Goal: Task Accomplishment & Management: Complete application form

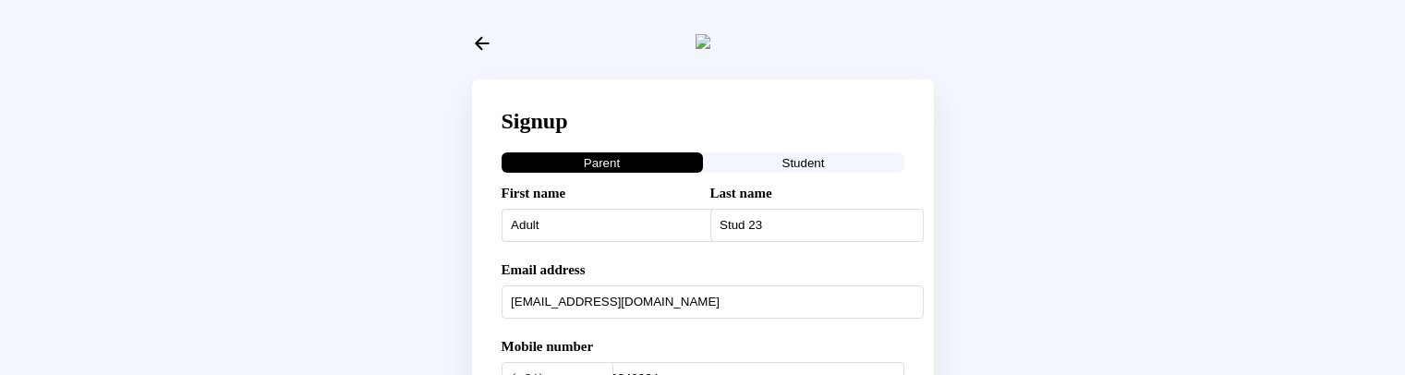
select select "JP"
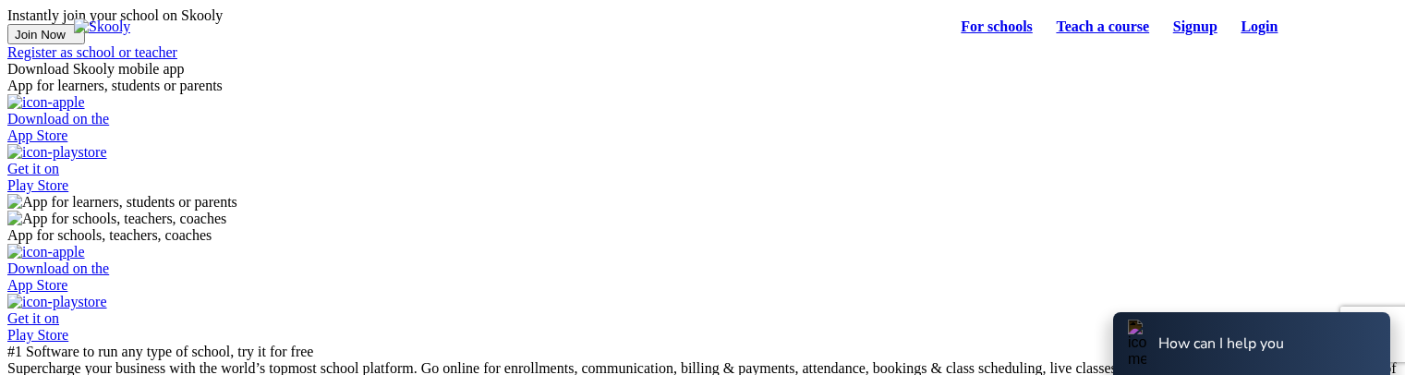
select select "81"
select select "Japan"
select select "Asia/Tokyo"
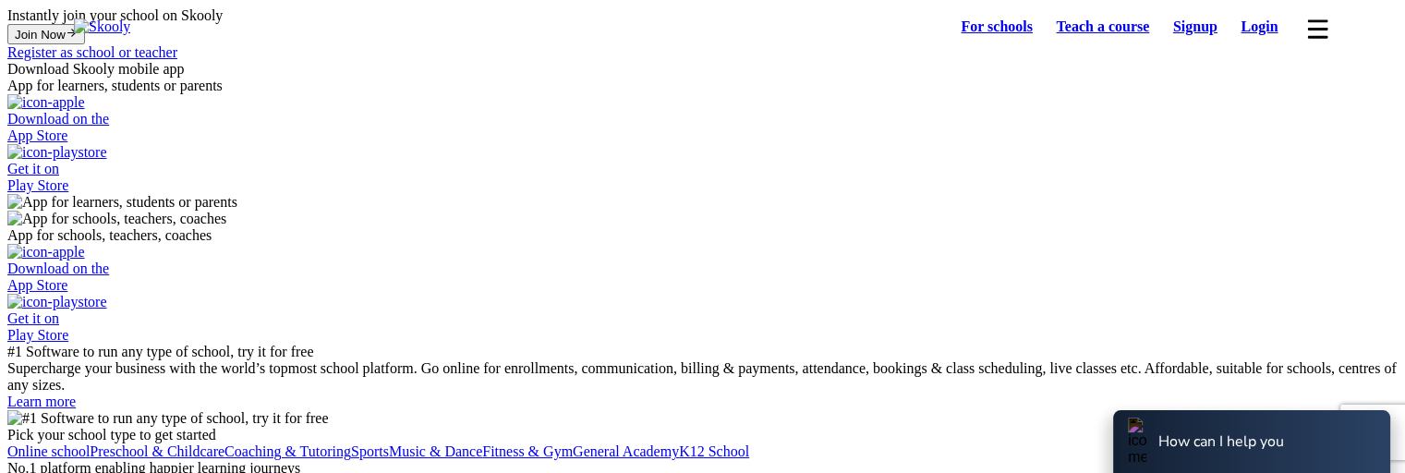
click at [1248, 27] on link "Login" at bounding box center [1259, 27] width 61 height 26
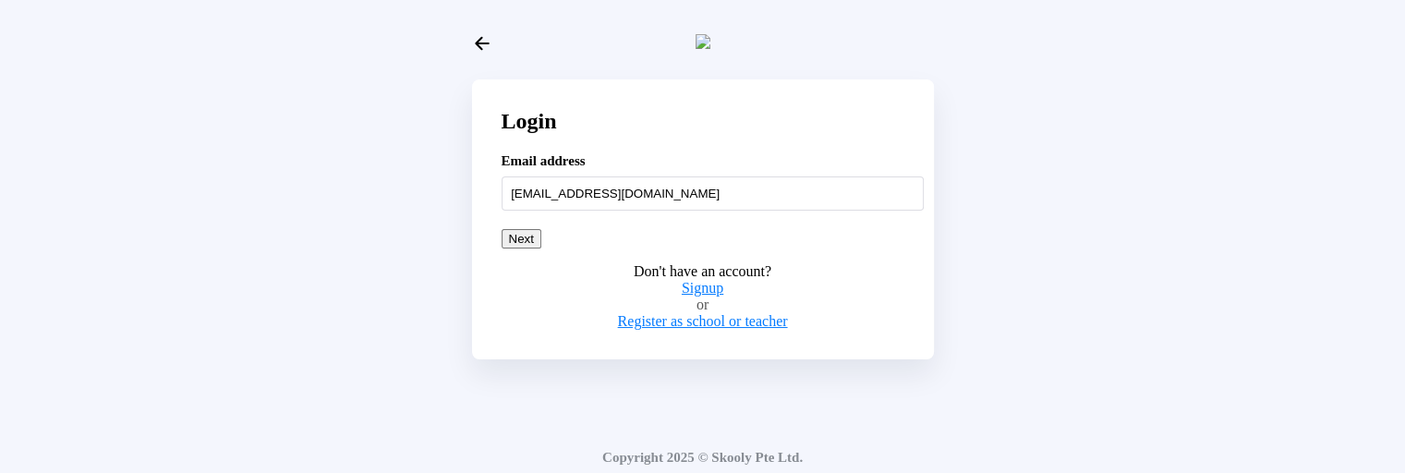
type input "prakashskooly5@mailinator.com"
click at [541, 248] on button "Next" at bounding box center [521, 238] width 40 height 19
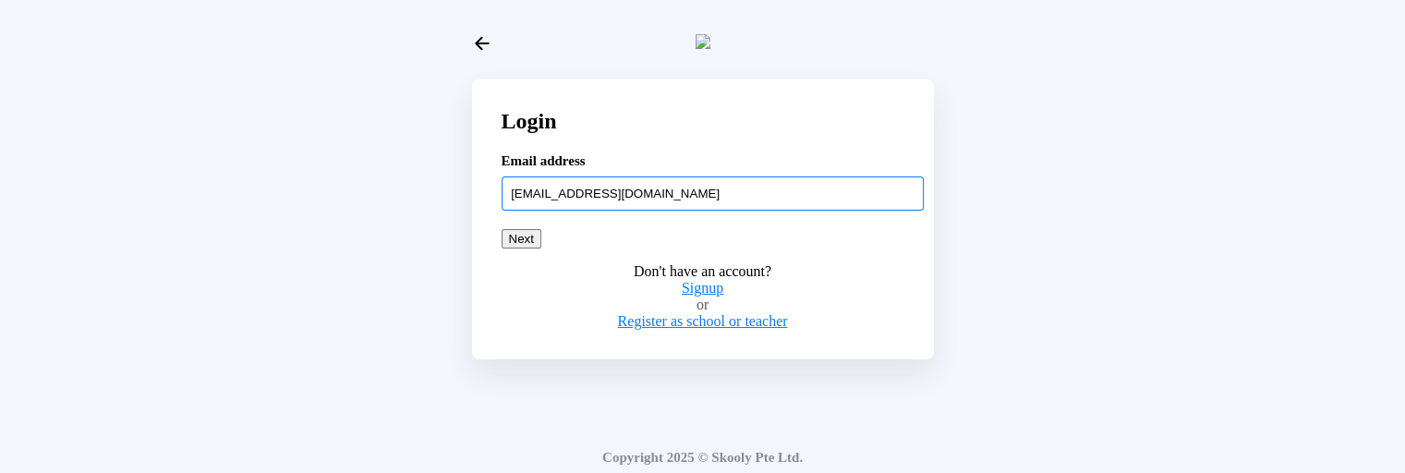
drag, startPoint x: 761, startPoint y: 215, endPoint x: 329, endPoint y: 172, distance: 434.4
click at [329, 172] on div "Login Email address prakashskooly5@mailinator.com Next Don't have an account? S…" at bounding box center [702, 243] width 1390 height 473
paste input "skoolyadult"
type input "skoolyadult@mailinator.com"
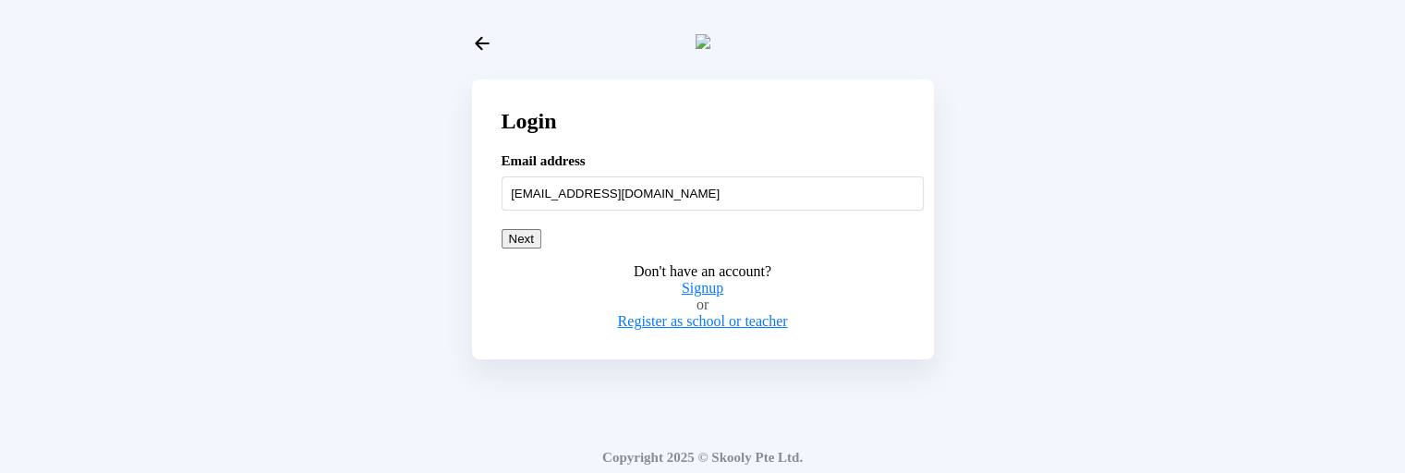
click at [541, 248] on button "Next" at bounding box center [521, 238] width 40 height 19
click at [477, 39] on icon "Arrow Back" at bounding box center [482, 43] width 20 height 20
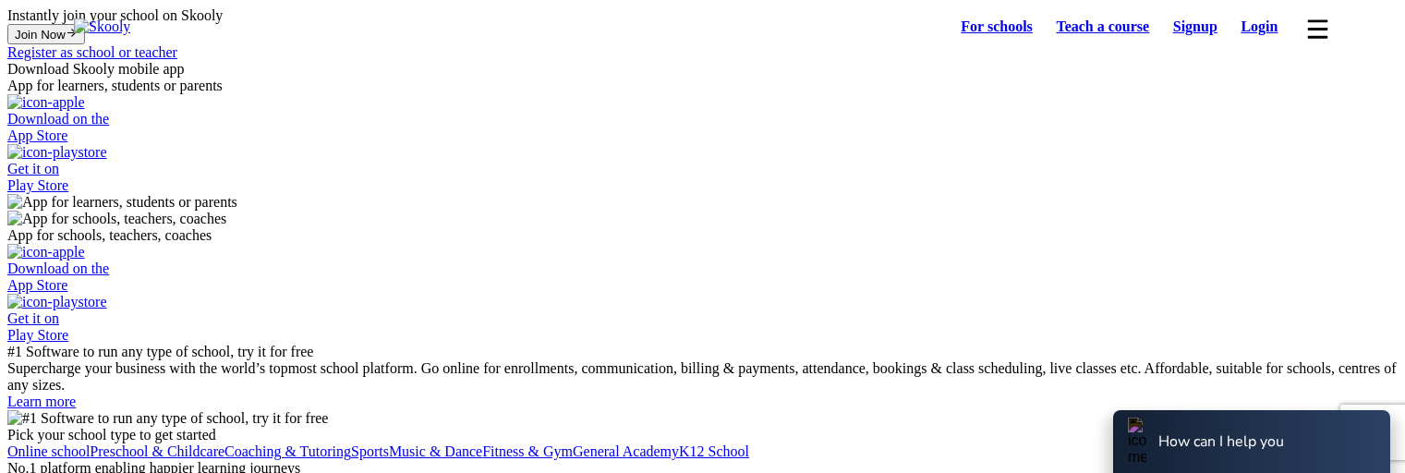
select select "81"
select select "[GEOGRAPHIC_DATA]"
select select "[GEOGRAPHIC_DATA]/[GEOGRAPHIC_DATA]"
select select "81"
select select "[GEOGRAPHIC_DATA]"
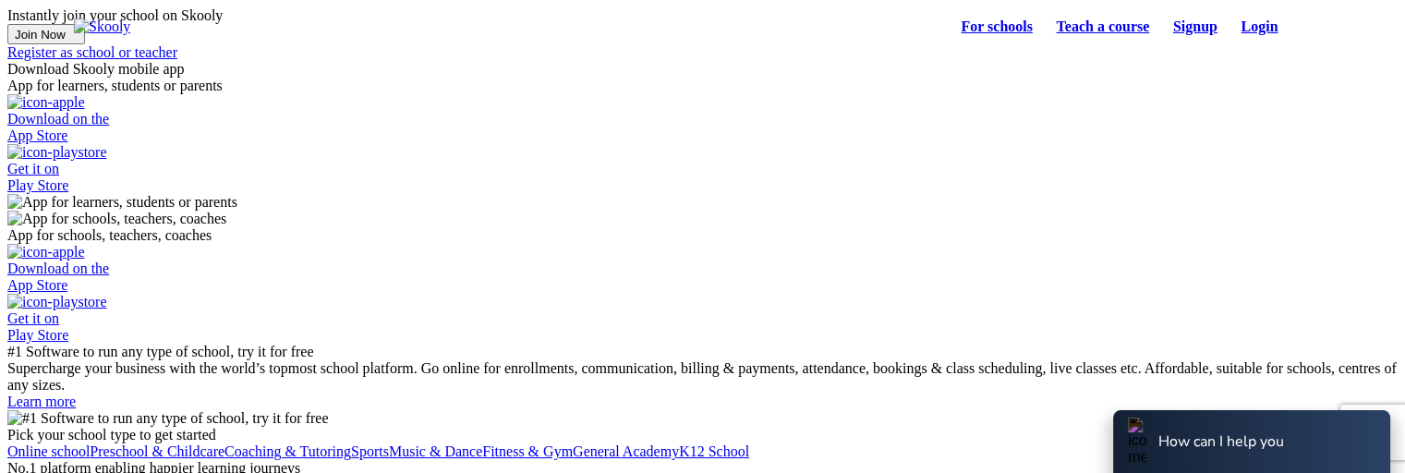
select select "[GEOGRAPHIC_DATA]/[GEOGRAPHIC_DATA]"
drag, startPoint x: 1184, startPoint y: 32, endPoint x: 1155, endPoint y: 57, distance: 38.0
click at [1186, 27] on link "Signup" at bounding box center [1195, 27] width 68 height 26
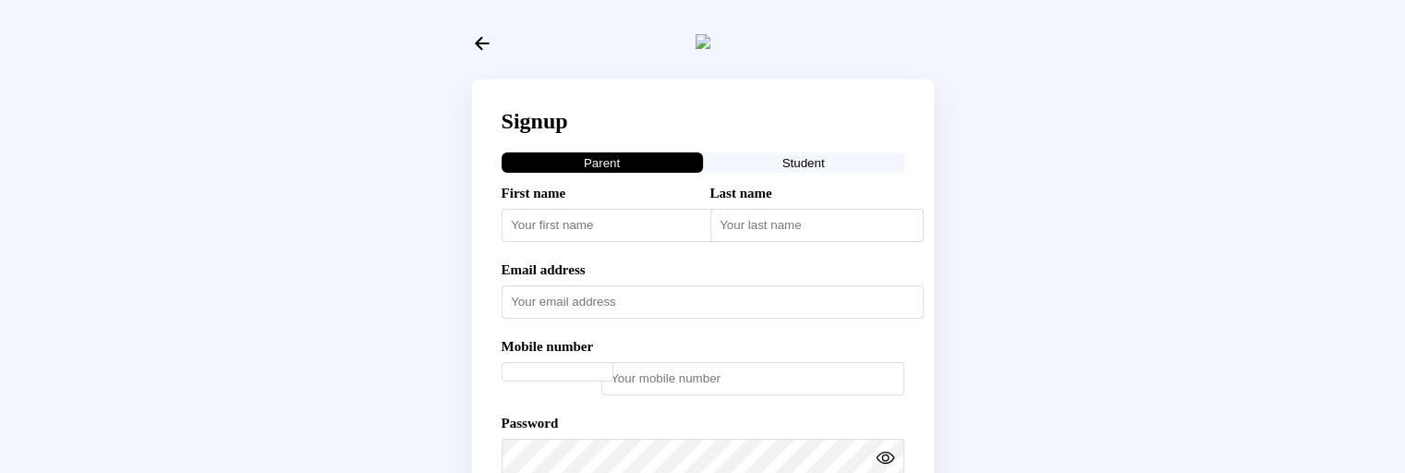
select select "JP"
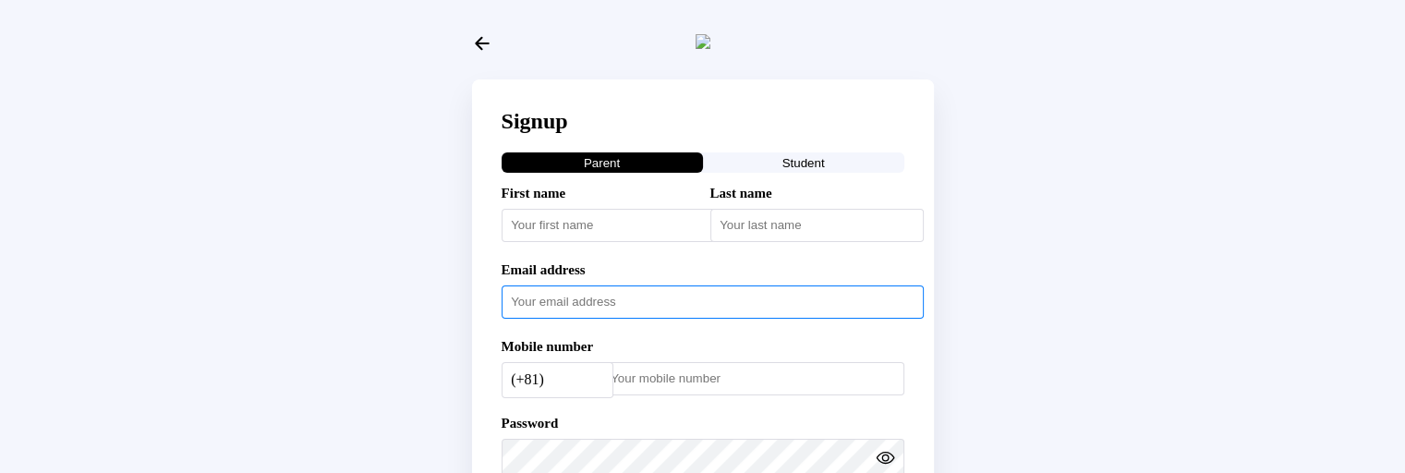
click at [528, 319] on input "text" at bounding box center [712, 301] width 422 height 33
paste input "adultstud54321"
type input "adultstud54321@mailinator.com"
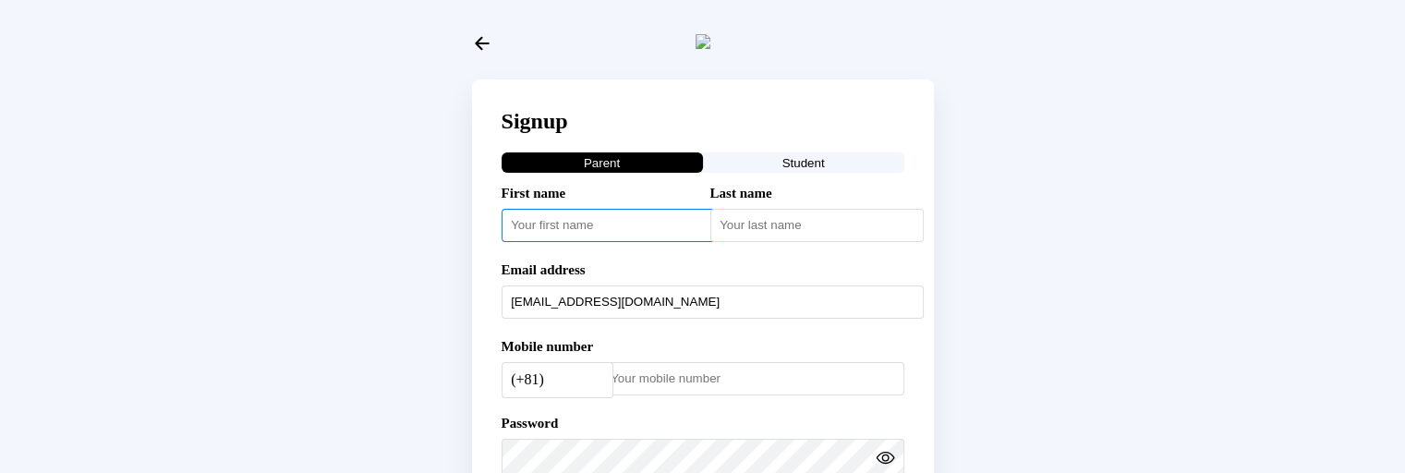
click at [593, 242] on input "text" at bounding box center [607, 225] width 213 height 33
type input "Adult"
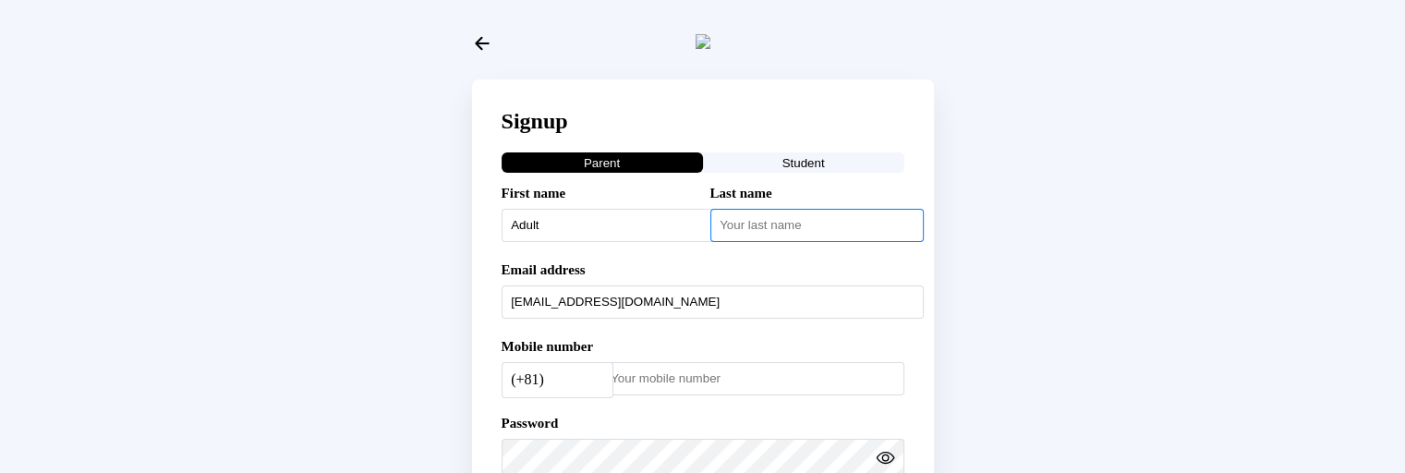
click at [760, 241] on input "text" at bounding box center [816, 225] width 213 height 33
type input "Stud 2342"
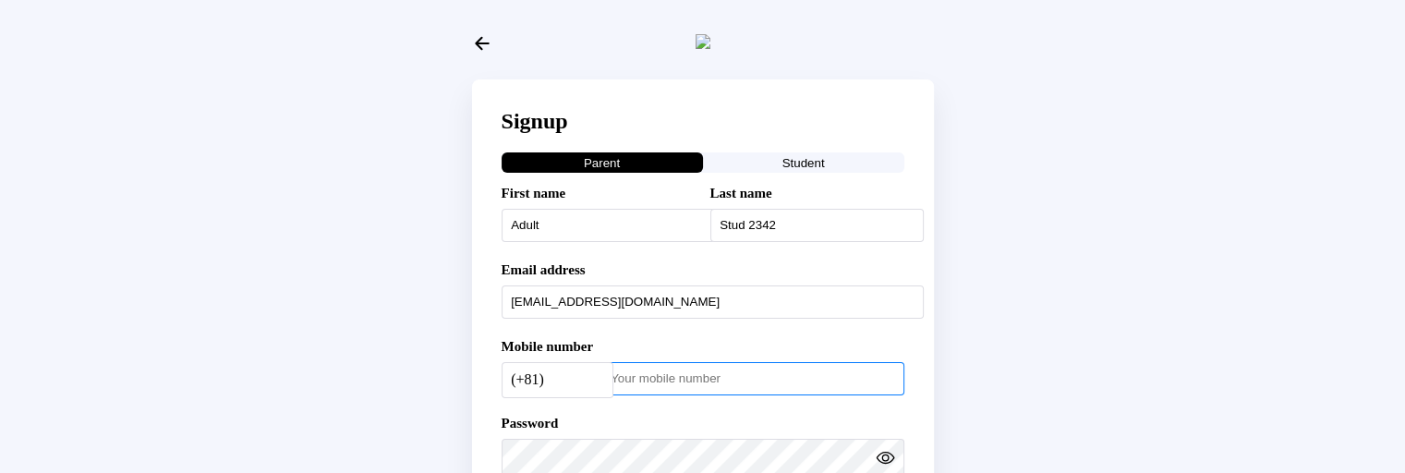
click at [660, 395] on input "number" at bounding box center [752, 378] width 303 height 33
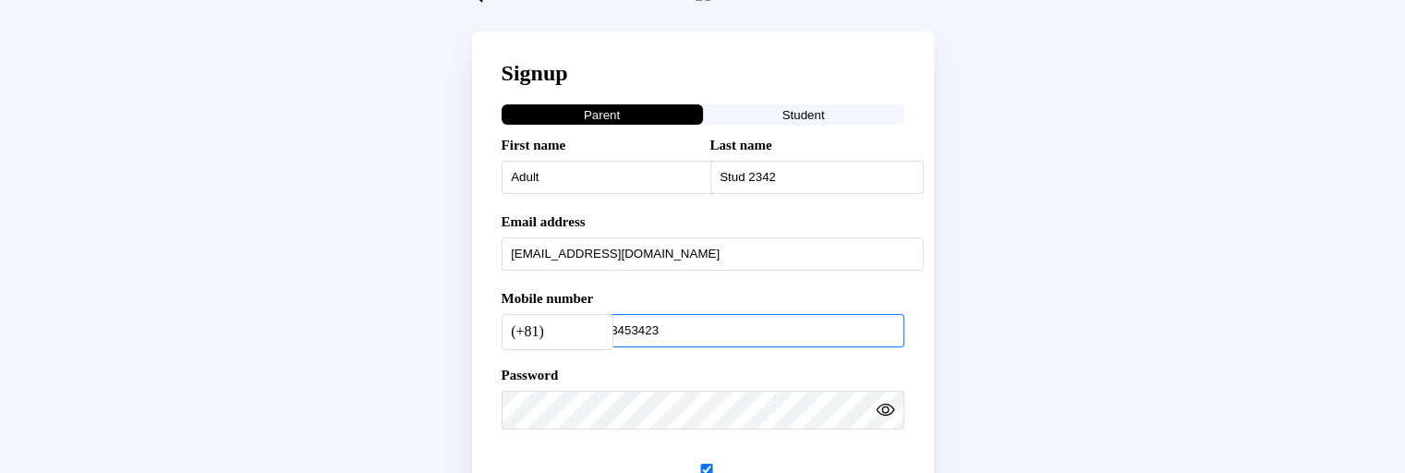
scroll to position [92, 0]
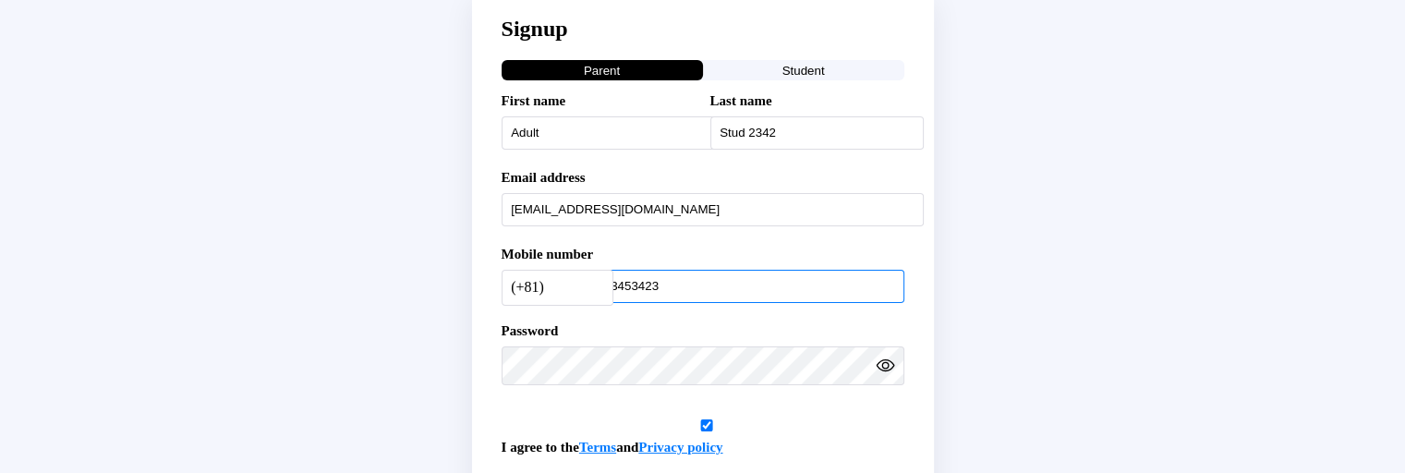
type input "3453423"
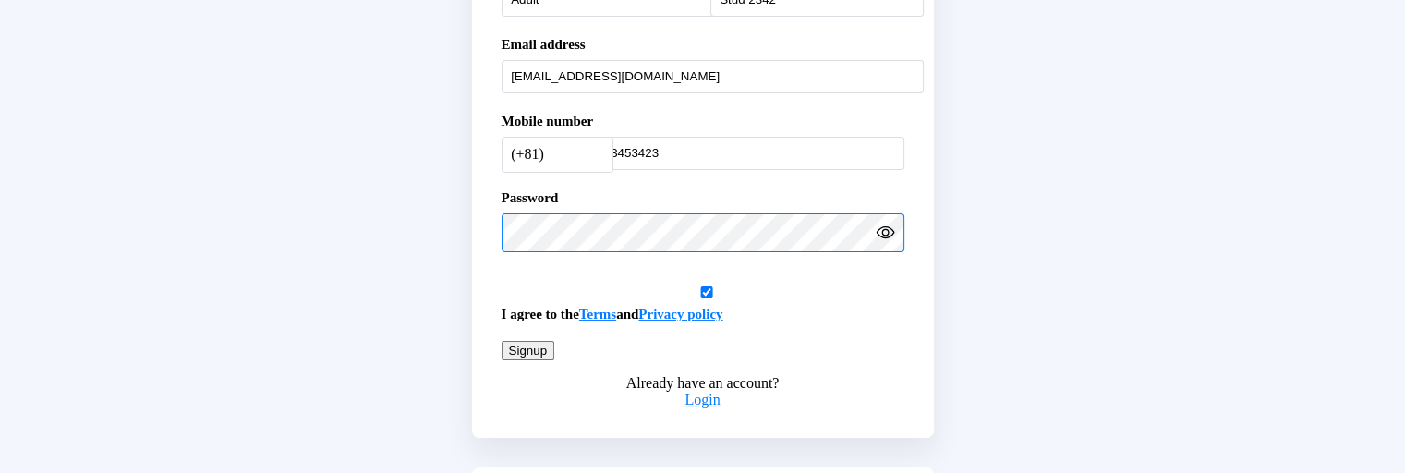
scroll to position [277, 0]
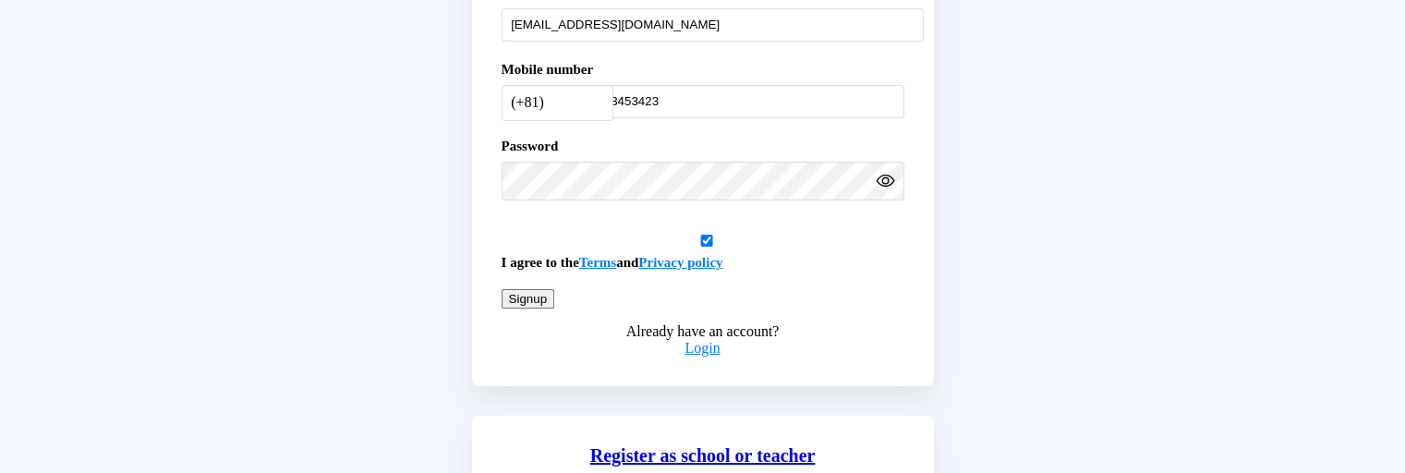
click at [634, 316] on div "Signup Parent Student First name Adult Last name Stud 2342 Email address adults…" at bounding box center [703, 94] width 462 height 585
click at [555, 308] on button "Signup" at bounding box center [528, 298] width 54 height 19
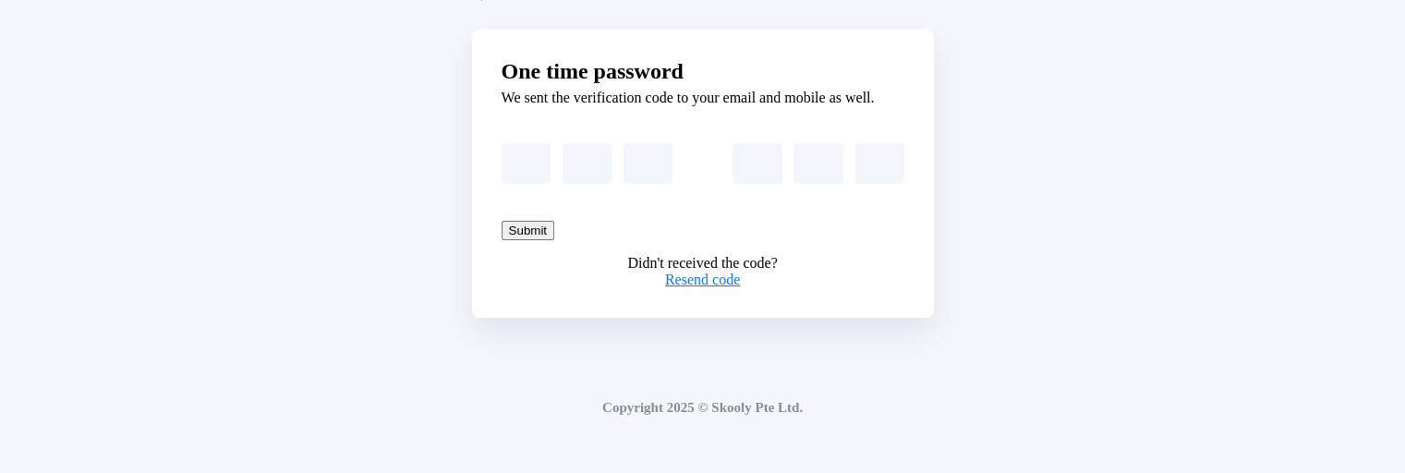
scroll to position [26, 0]
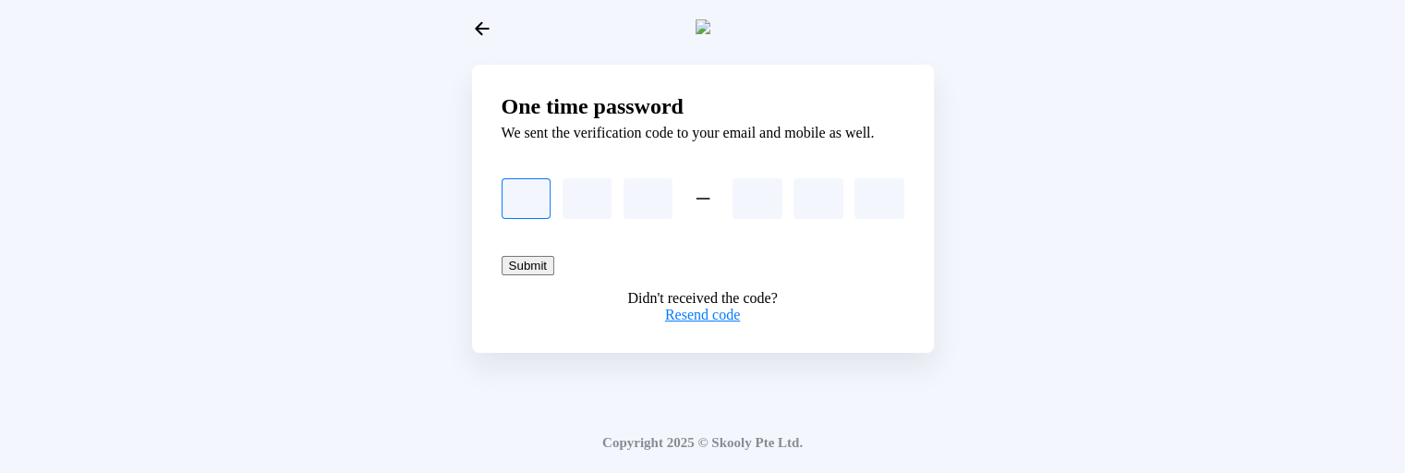
type input "1"
type input "5"
type input "6"
type input "="
click at [646, 219] on input "6" at bounding box center [647, 198] width 49 height 41
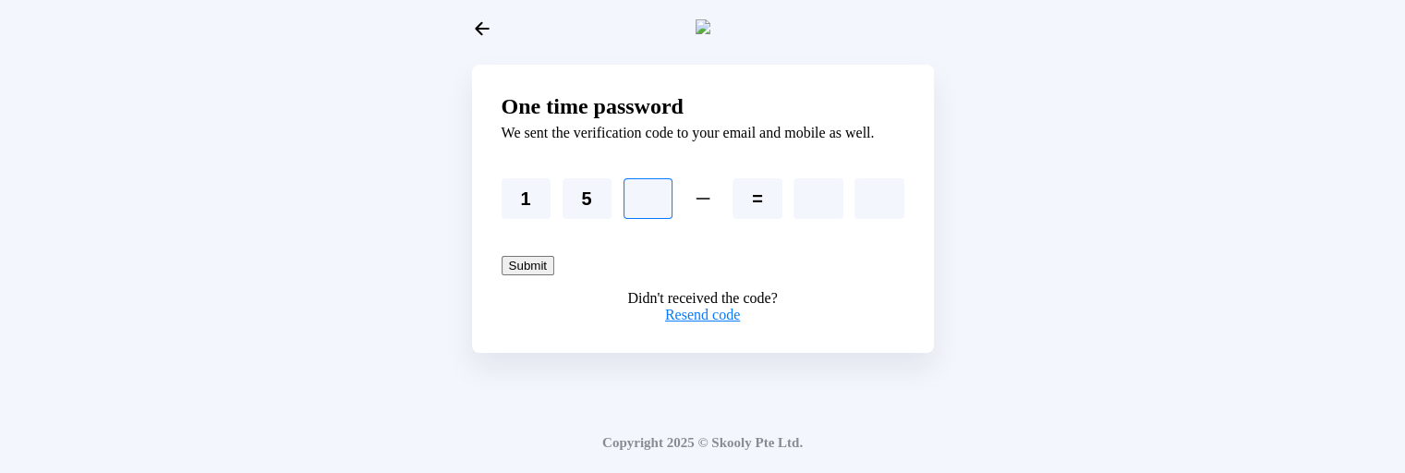
type input "0"
type input "1"
type input "0"
type input "8"
click at [554, 275] on button "Submit" at bounding box center [527, 265] width 53 height 19
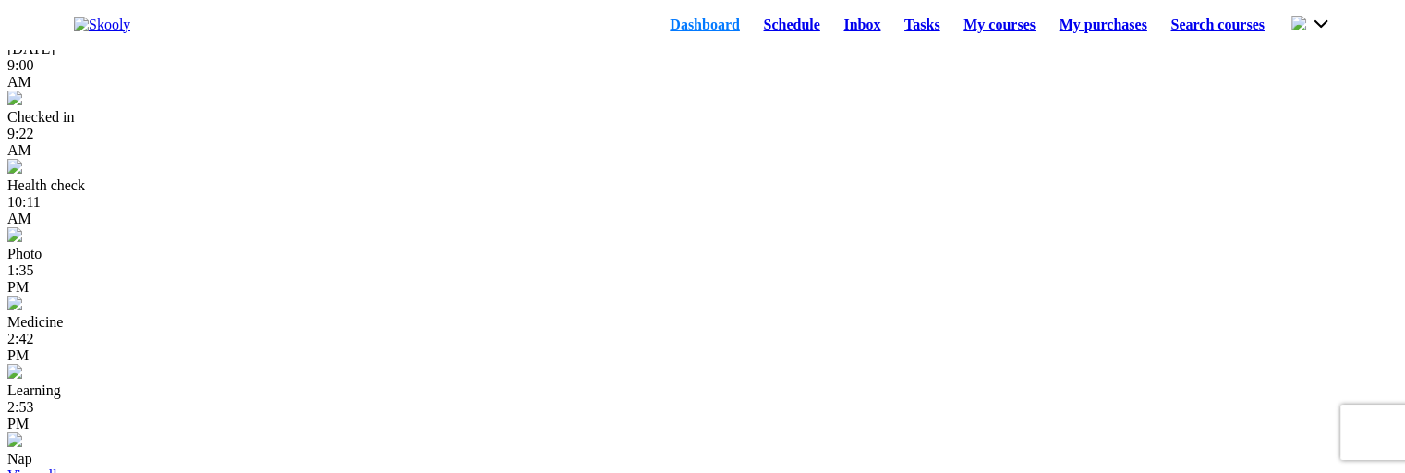
click at [752, 37] on link "Schedule" at bounding box center [792, 25] width 80 height 26
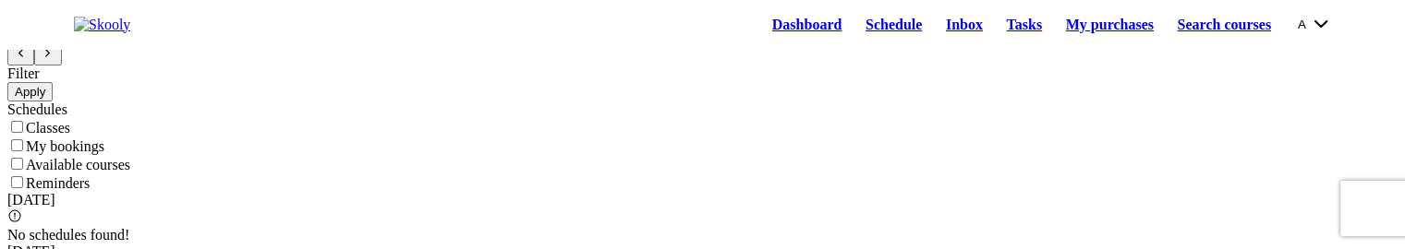
click at [858, 30] on link "Schedule" at bounding box center [893, 25] width 80 height 26
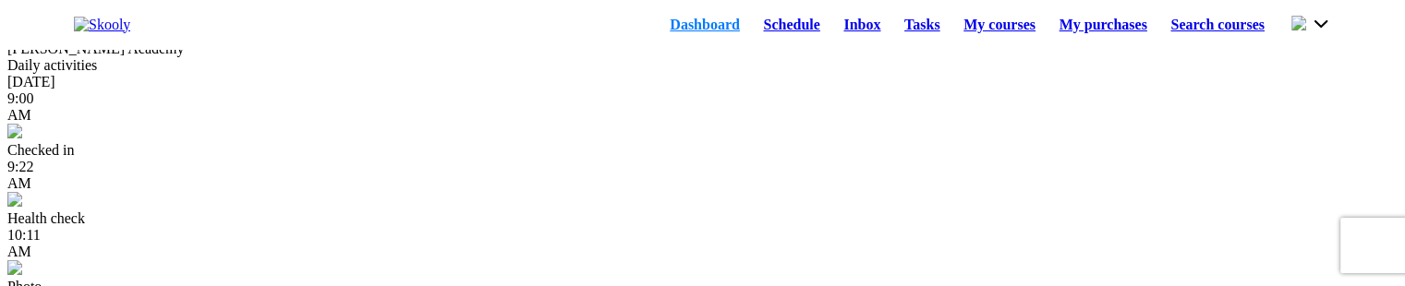
click at [752, 37] on link "Schedule" at bounding box center [792, 25] width 80 height 26
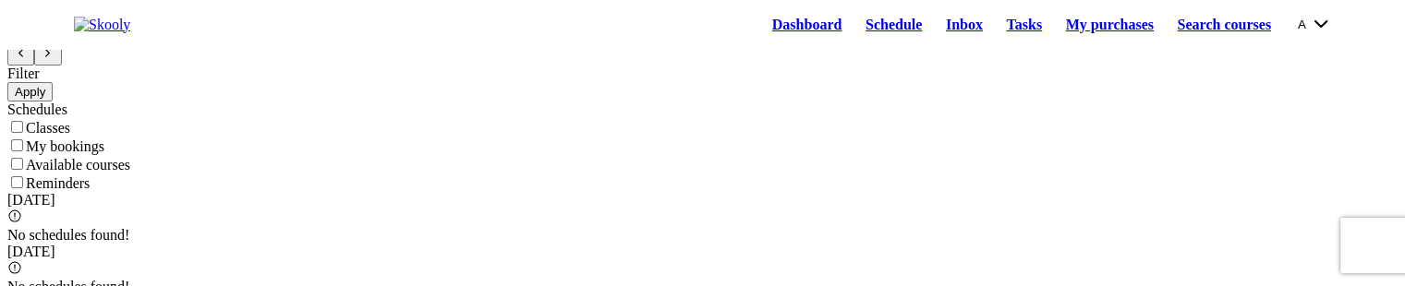
click at [1298, 26] on button "A" at bounding box center [1314, 24] width 33 height 20
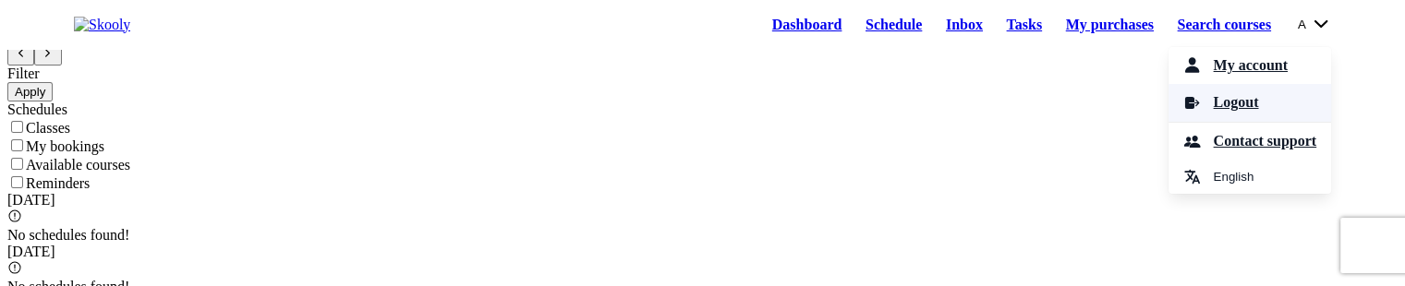
click at [1241, 115] on link "Logout" at bounding box center [1249, 103] width 163 height 38
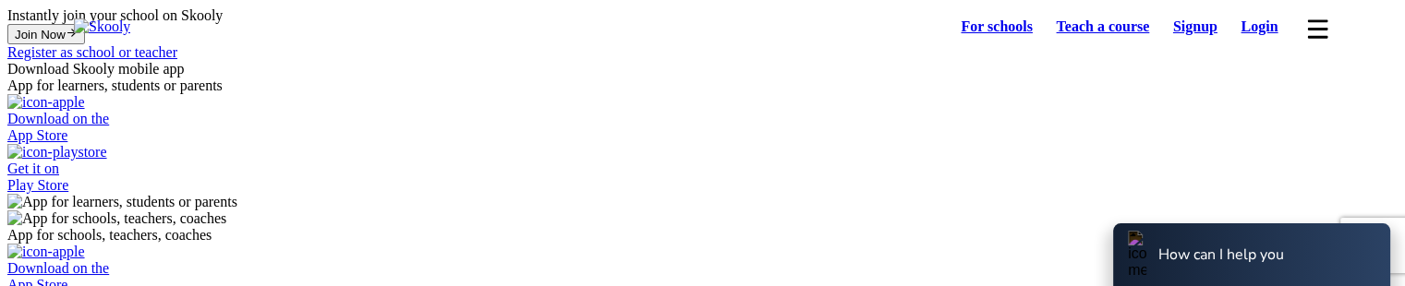
select select "81"
select select "[GEOGRAPHIC_DATA]"
select select "[GEOGRAPHIC_DATA]/[GEOGRAPHIC_DATA]"
click at [1195, 30] on link "Signup" at bounding box center [1195, 27] width 68 height 26
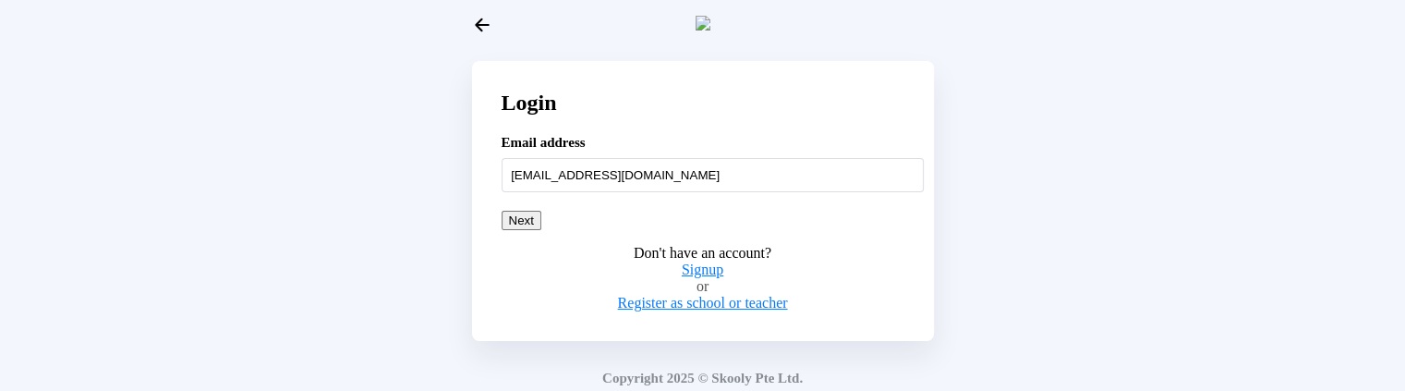
type input "[EMAIL_ADDRESS][DOMAIN_NAME]"
click at [541, 230] on button "Next" at bounding box center [521, 220] width 40 height 19
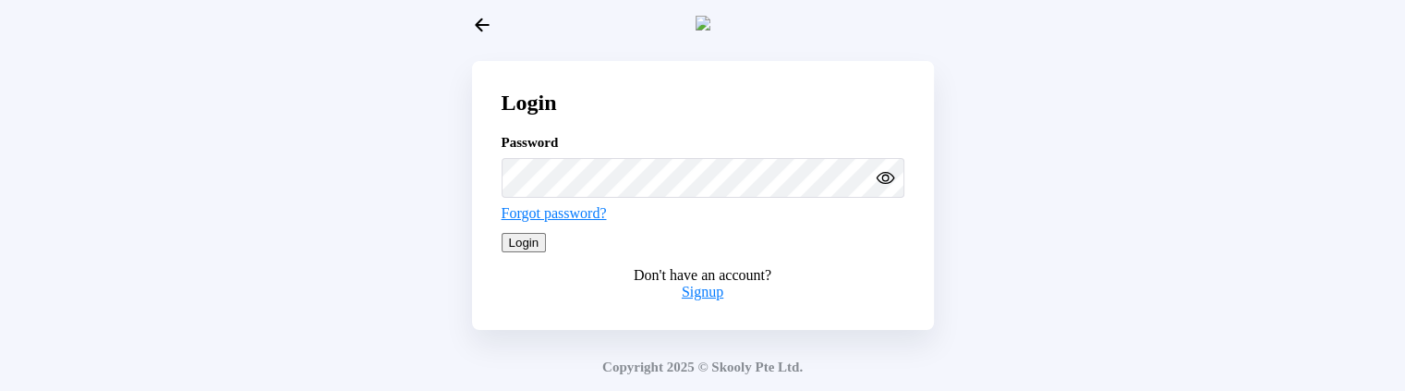
click at [547, 252] on button "Login" at bounding box center [523, 242] width 45 height 19
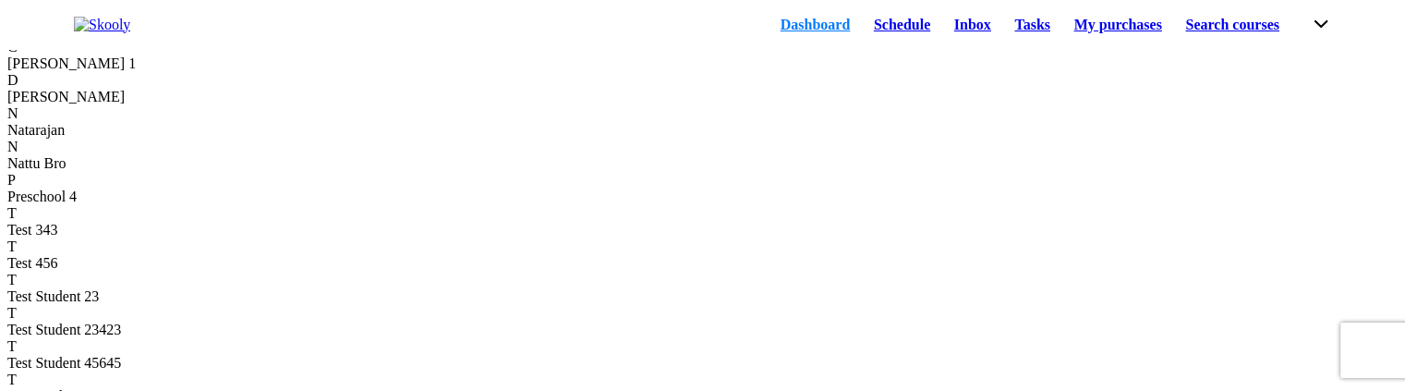
click at [862, 24] on link "Schedule" at bounding box center [902, 25] width 80 height 26
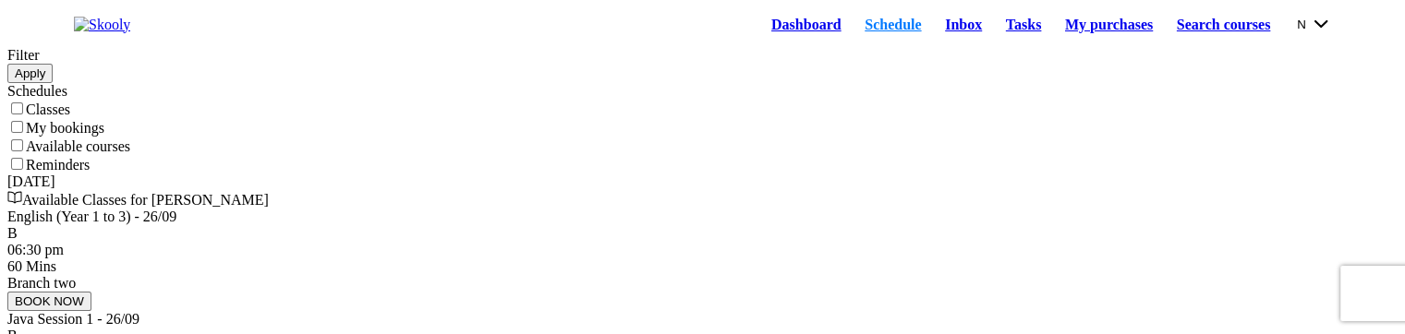
click at [1297, 34] on button "N" at bounding box center [1314, 24] width 34 height 20
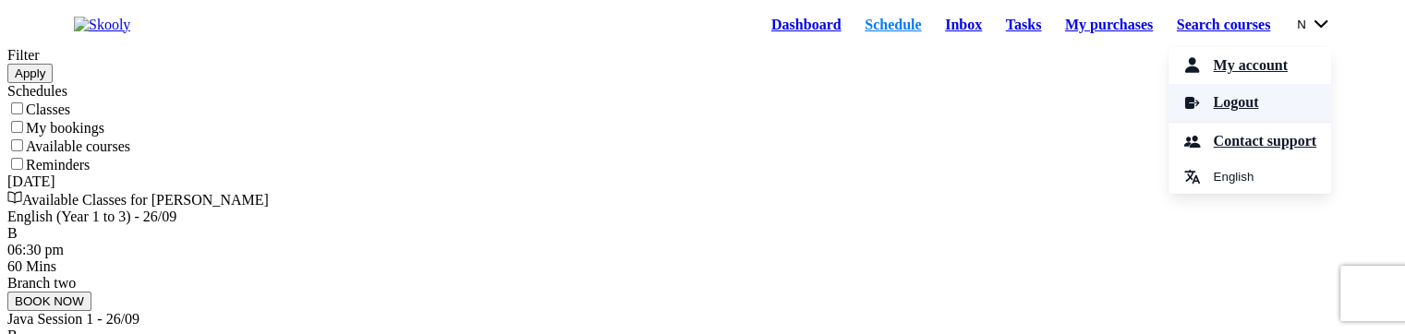
click at [1227, 114] on span "Logout" at bounding box center [1235, 103] width 45 height 27
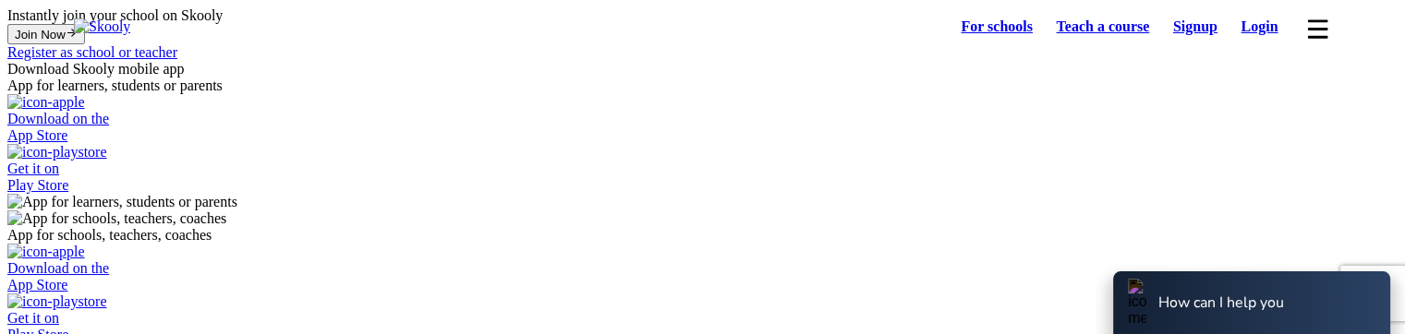
select select "81"
select select "[GEOGRAPHIC_DATA]"
select select "[GEOGRAPHIC_DATA]/[GEOGRAPHIC_DATA]"
click at [1241, 25] on link "Login" at bounding box center [1259, 27] width 61 height 26
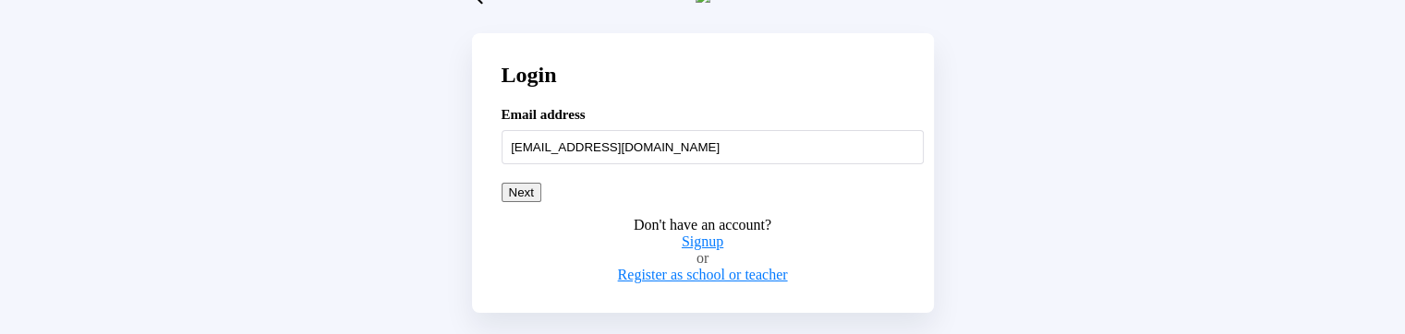
type input "[EMAIL_ADDRESS][DOMAIN_NAME]"
click at [754, 248] on div "Don't have an account? Signup or Register as school or teacher" at bounding box center [702, 242] width 403 height 81
click at [541, 202] on button "Next" at bounding box center [521, 192] width 40 height 19
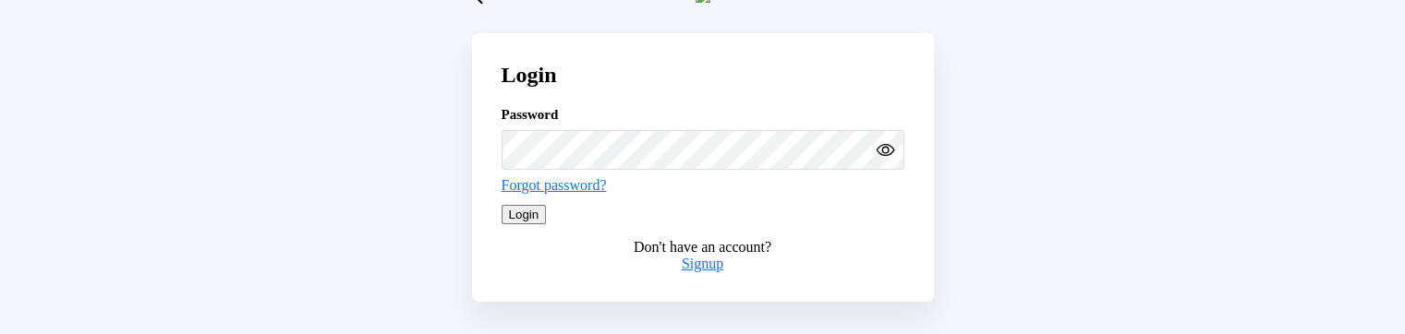
click at [878, 160] on icon "Eye" at bounding box center [884, 149] width 19 height 19
click at [547, 224] on button "Login" at bounding box center [523, 214] width 45 height 19
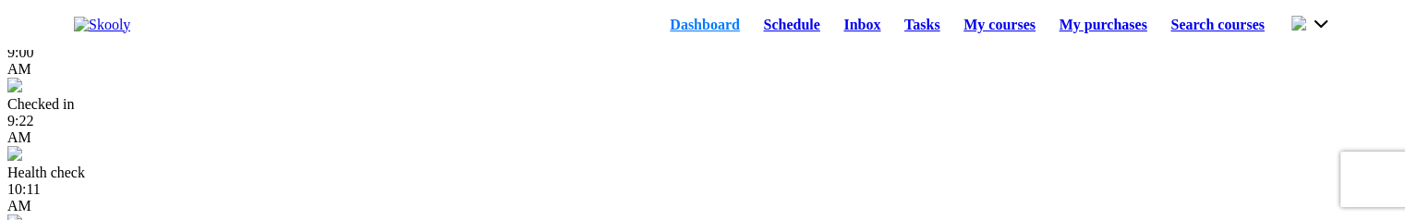
click at [752, 34] on link "Schedule" at bounding box center [792, 25] width 80 height 26
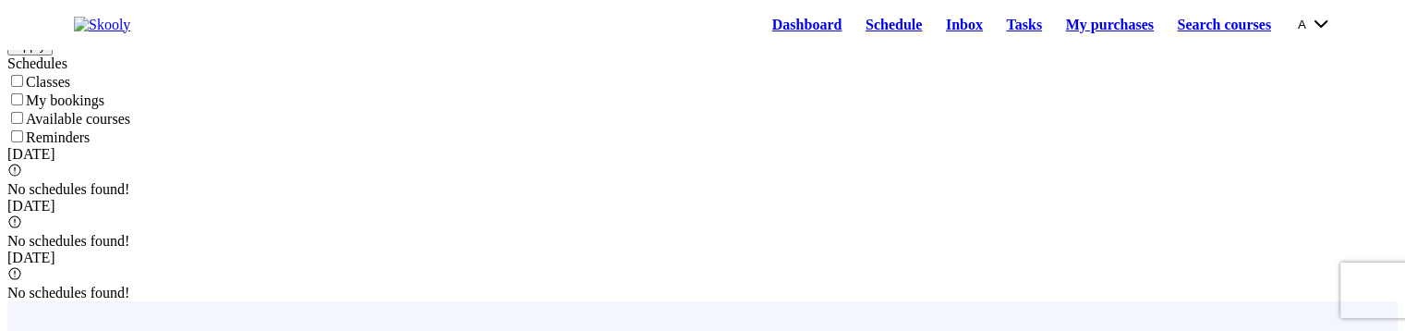
click at [1310, 34] on button "A" at bounding box center [1314, 24] width 33 height 20
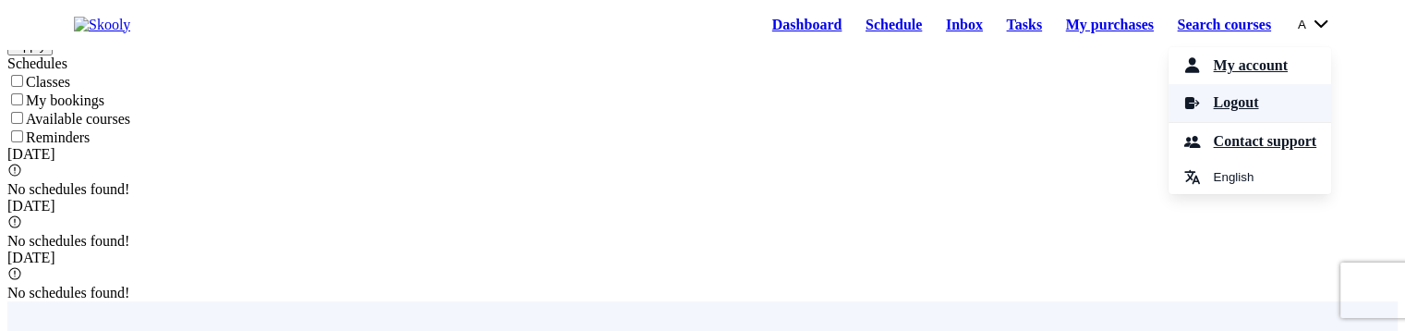
click at [1284, 101] on link "Logout" at bounding box center [1249, 103] width 163 height 38
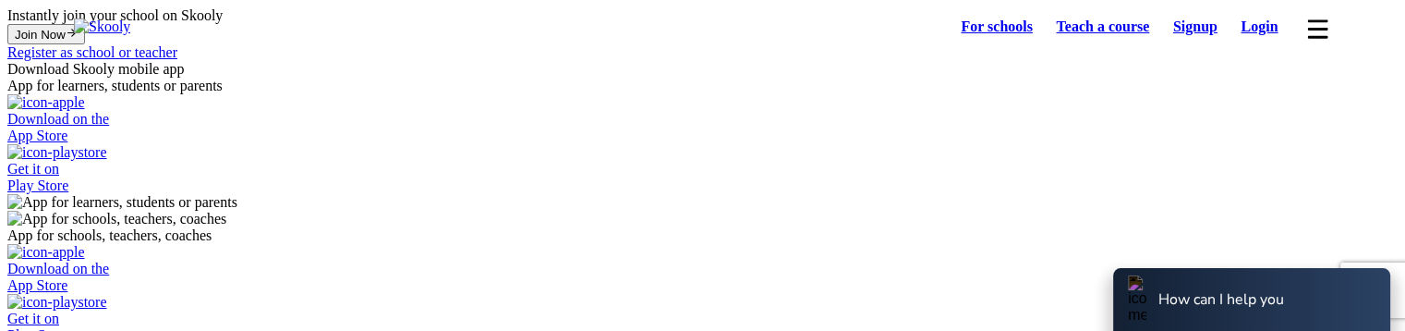
select select "81"
select select "[GEOGRAPHIC_DATA]"
select select "[GEOGRAPHIC_DATA]/[GEOGRAPHIC_DATA]"
select select "81"
select select "[GEOGRAPHIC_DATA]"
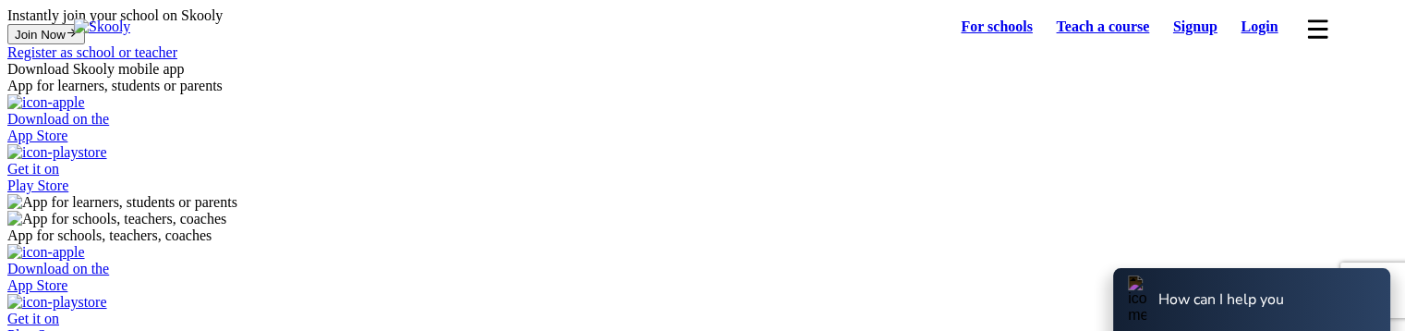
select select "[GEOGRAPHIC_DATA]/[GEOGRAPHIC_DATA]"
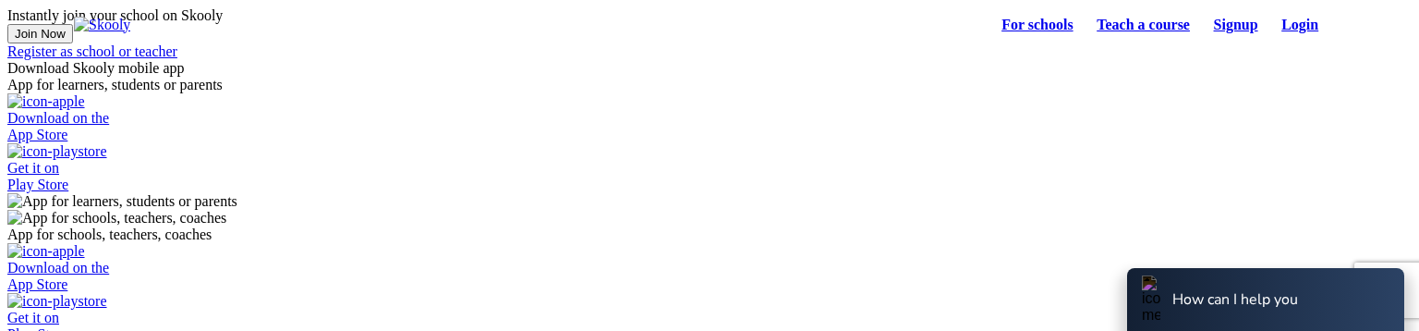
click at [1269, 23] on link "Login" at bounding box center [1299, 25] width 61 height 26
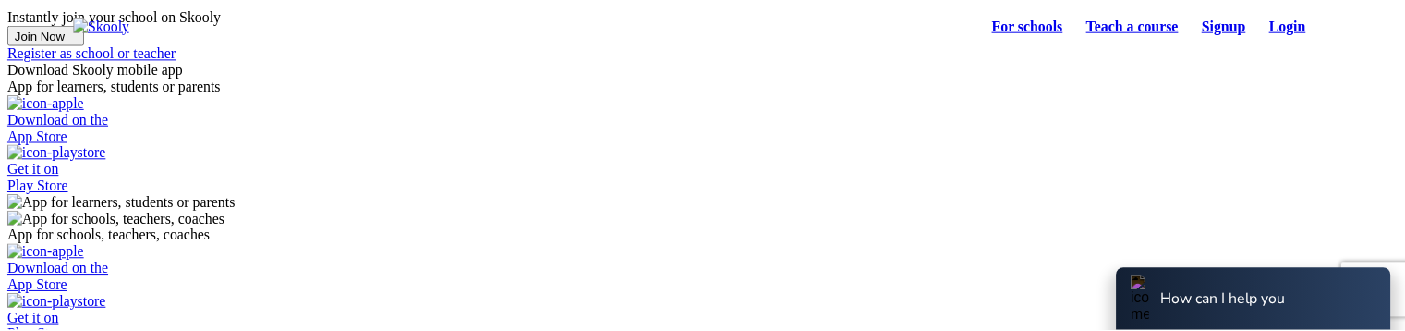
scroll to position [48, 0]
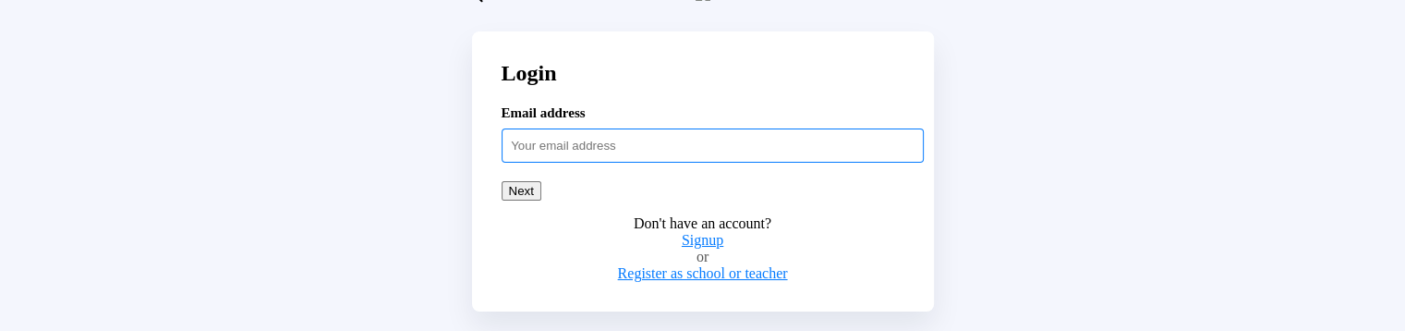
click at [783, 162] on input "text" at bounding box center [712, 144] width 422 height 33
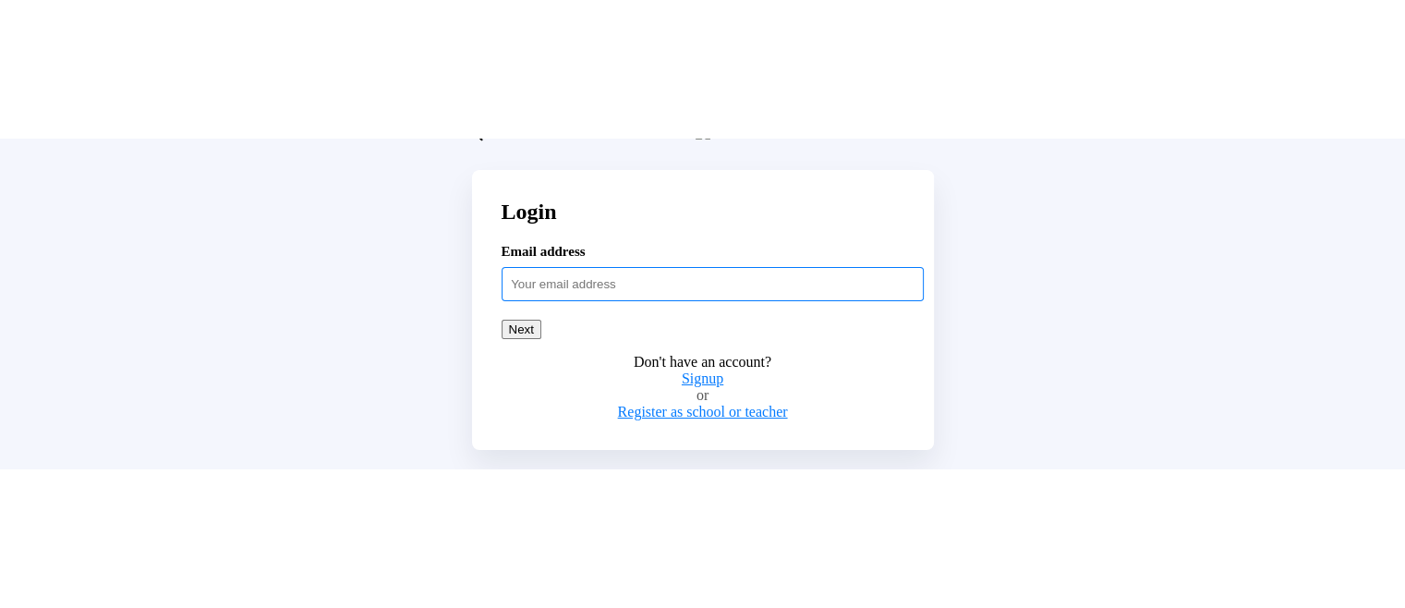
scroll to position [0, 0]
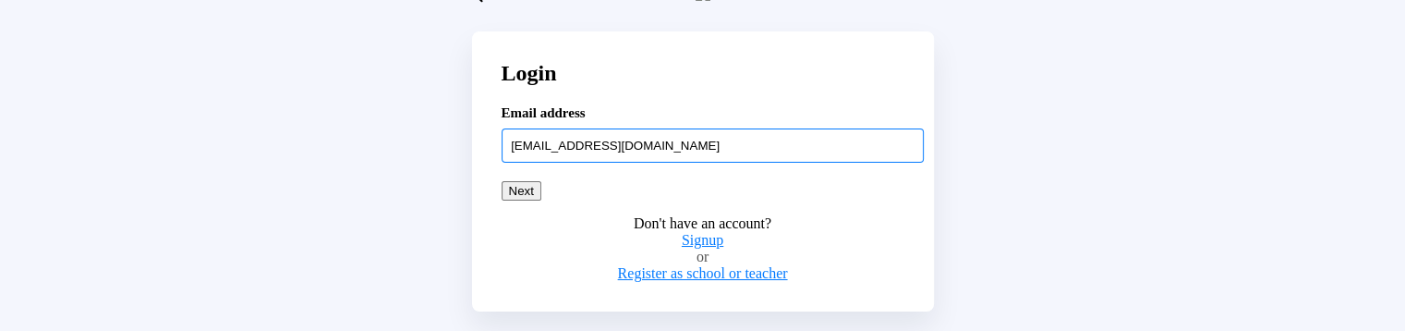
type input "nattumom@mailinator.com"
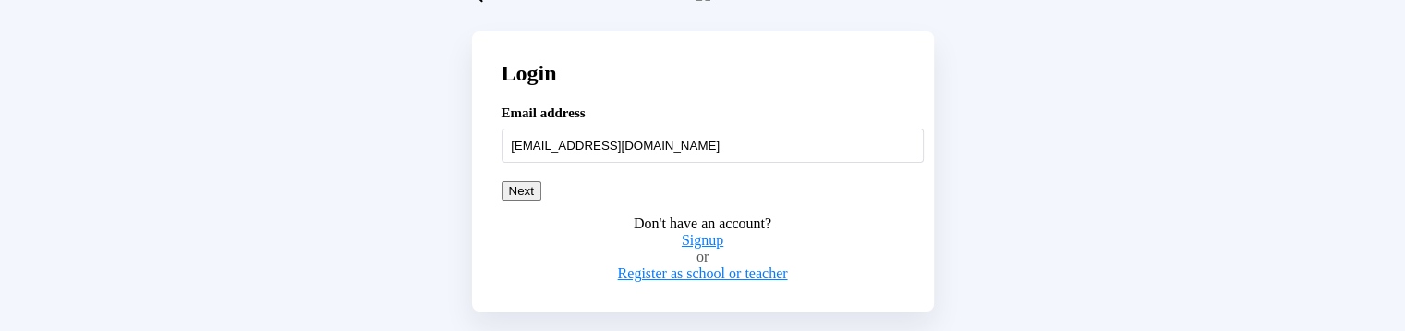
click at [541, 200] on button "Next" at bounding box center [521, 190] width 40 height 19
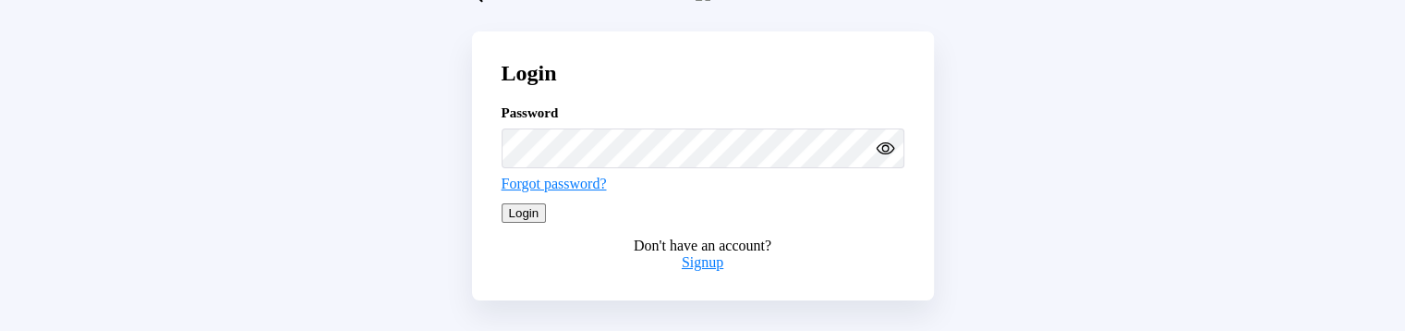
click at [547, 223] on button "Login" at bounding box center [523, 212] width 45 height 19
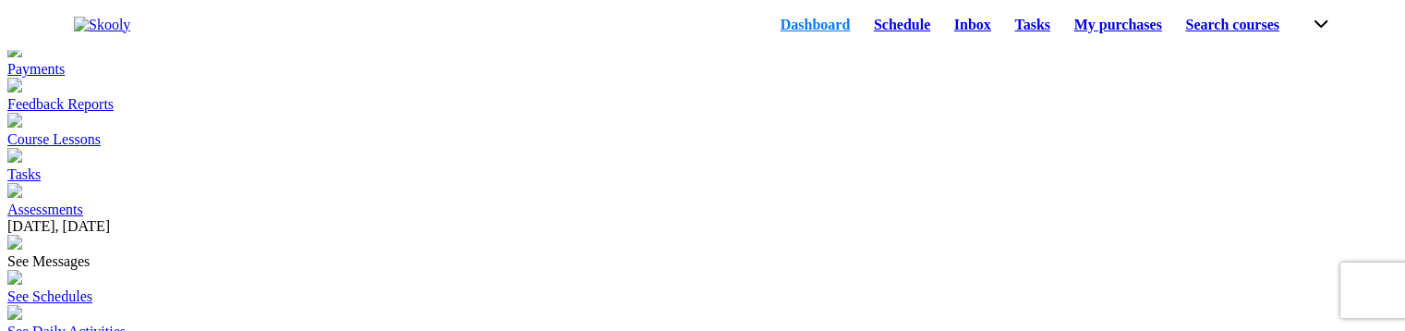
click at [865, 36] on link "Schedule" at bounding box center [902, 25] width 80 height 26
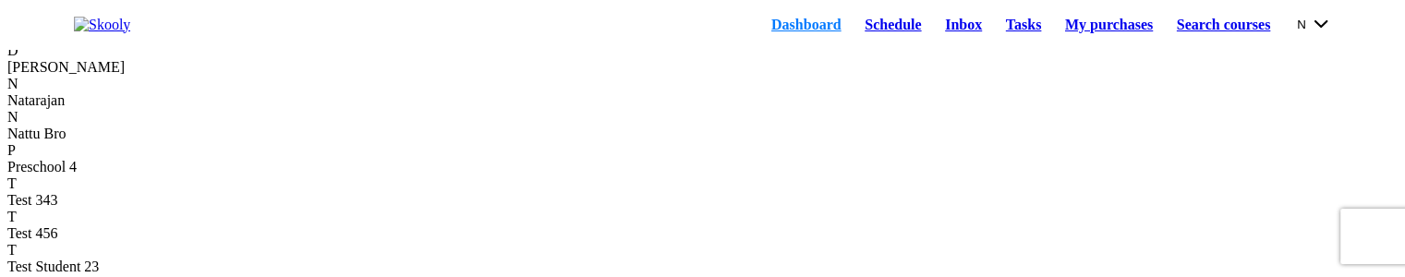
click at [852, 38] on link "Schedule" at bounding box center [892, 25] width 80 height 26
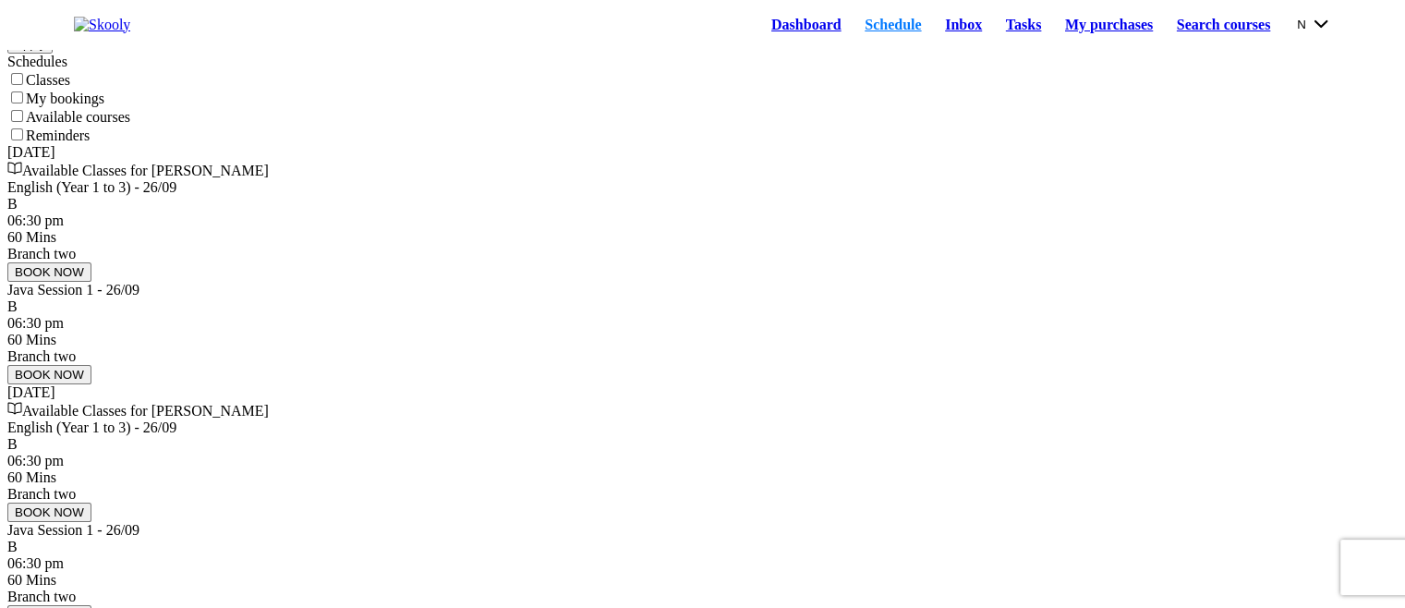
click at [1297, 28] on button "N" at bounding box center [1314, 24] width 34 height 20
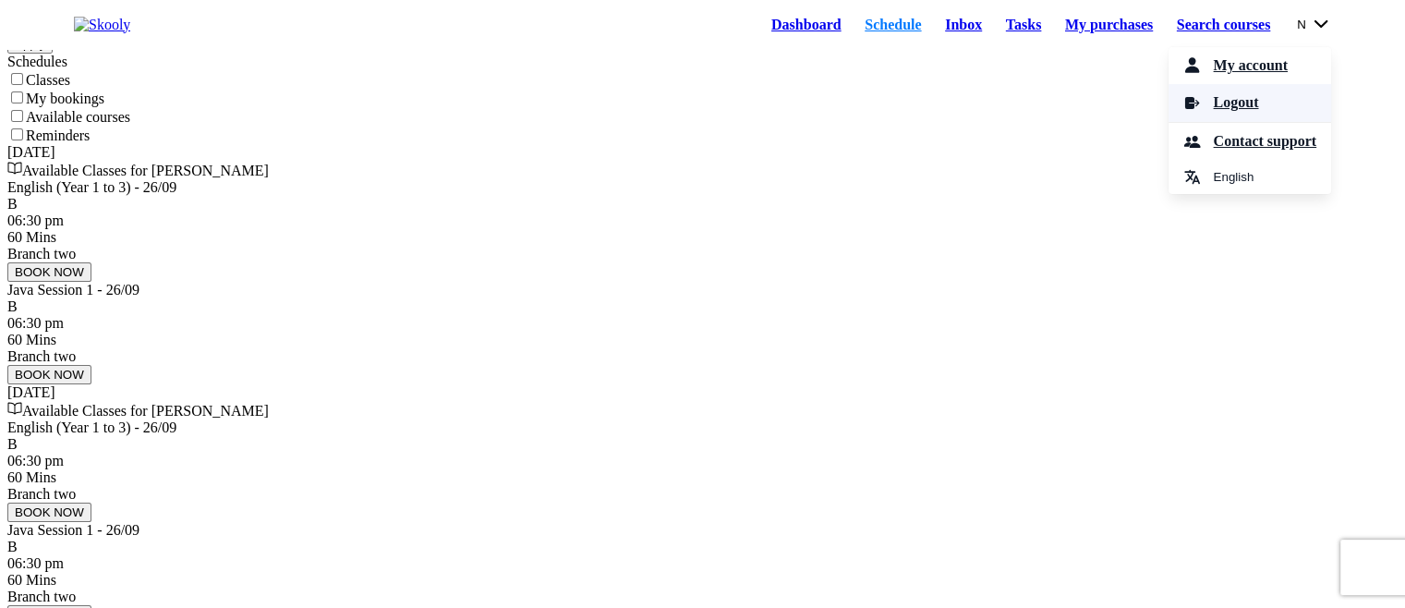
click at [1223, 116] on span "Logout" at bounding box center [1235, 103] width 45 height 27
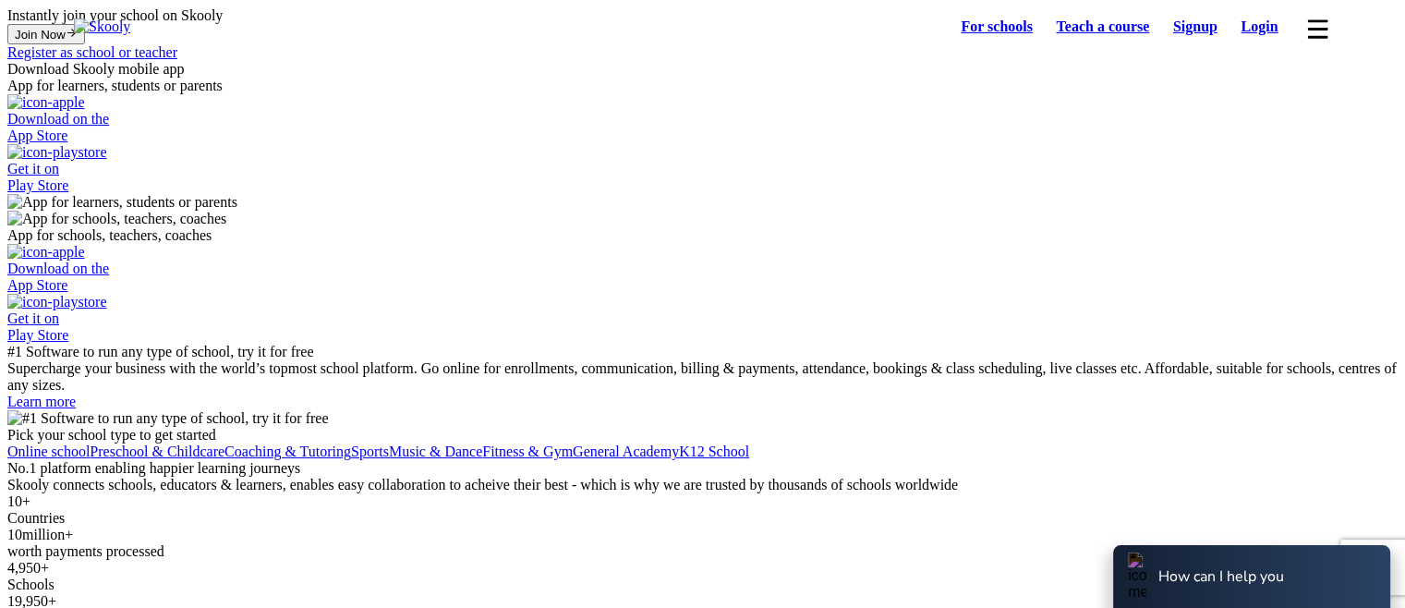
select select "81"
select select "Japan"
select select "Asia/Tokyo"
click at [1261, 27] on link "Login" at bounding box center [1259, 27] width 61 height 26
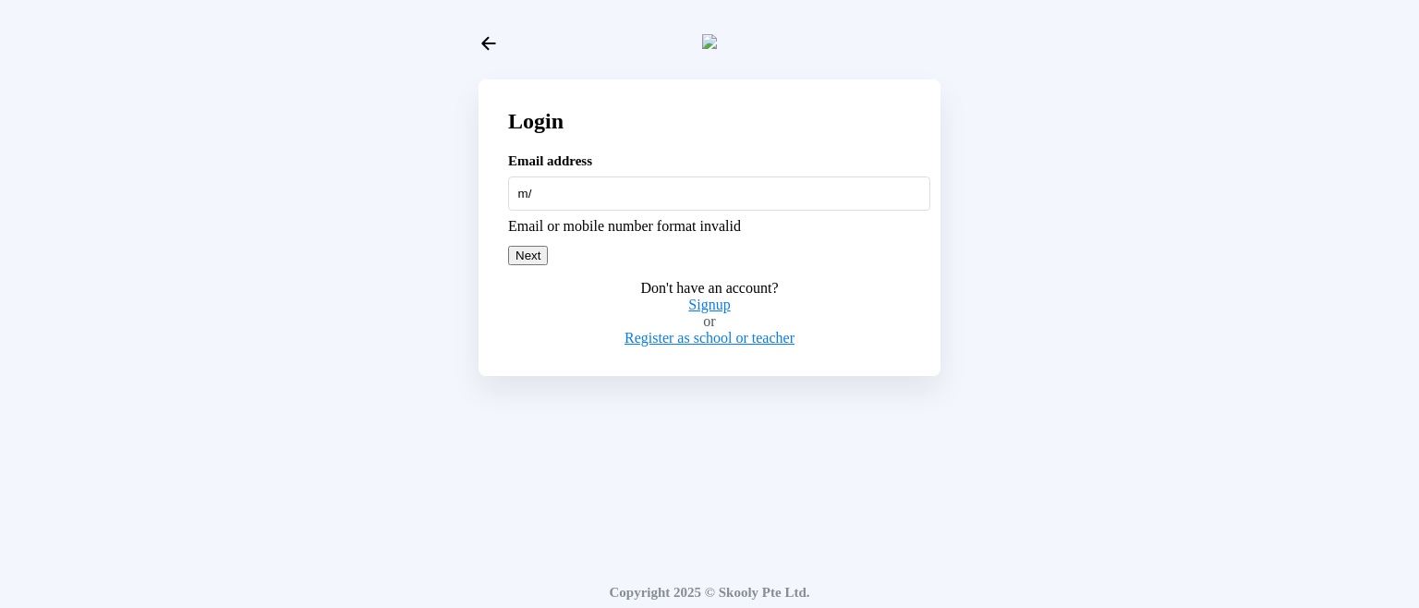
type input "m"
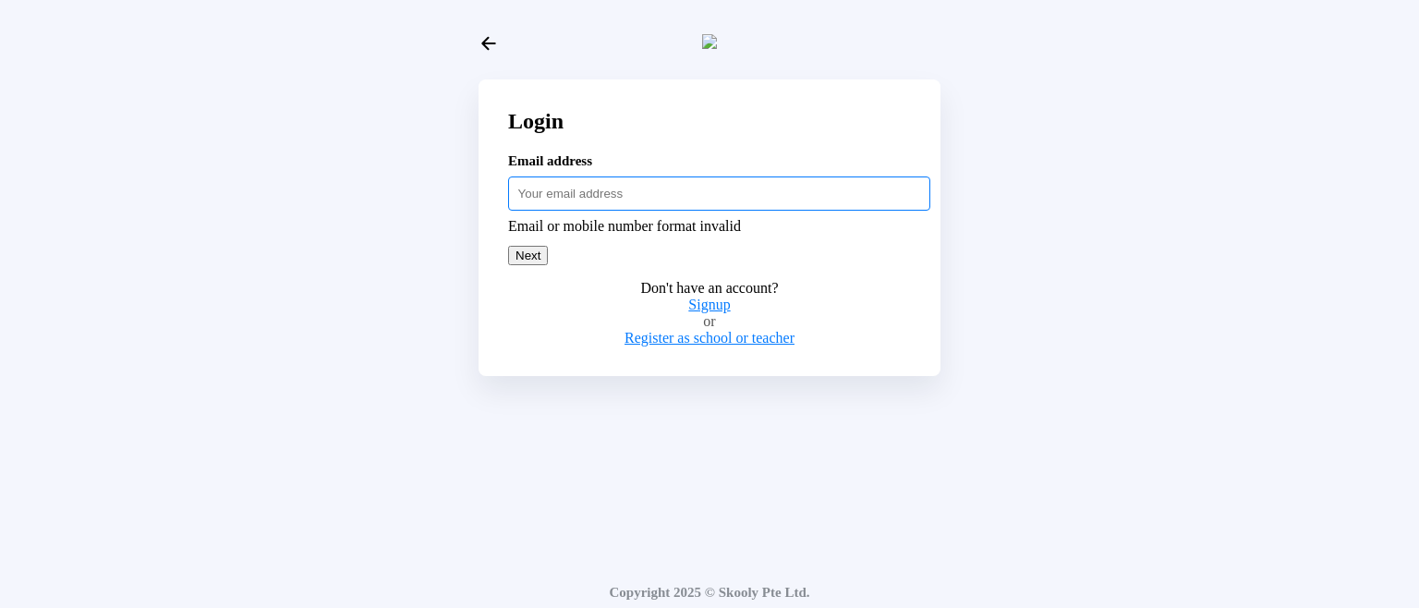
click at [547, 207] on input "text" at bounding box center [719, 192] width 422 height 33
paste input "adultstud54321"
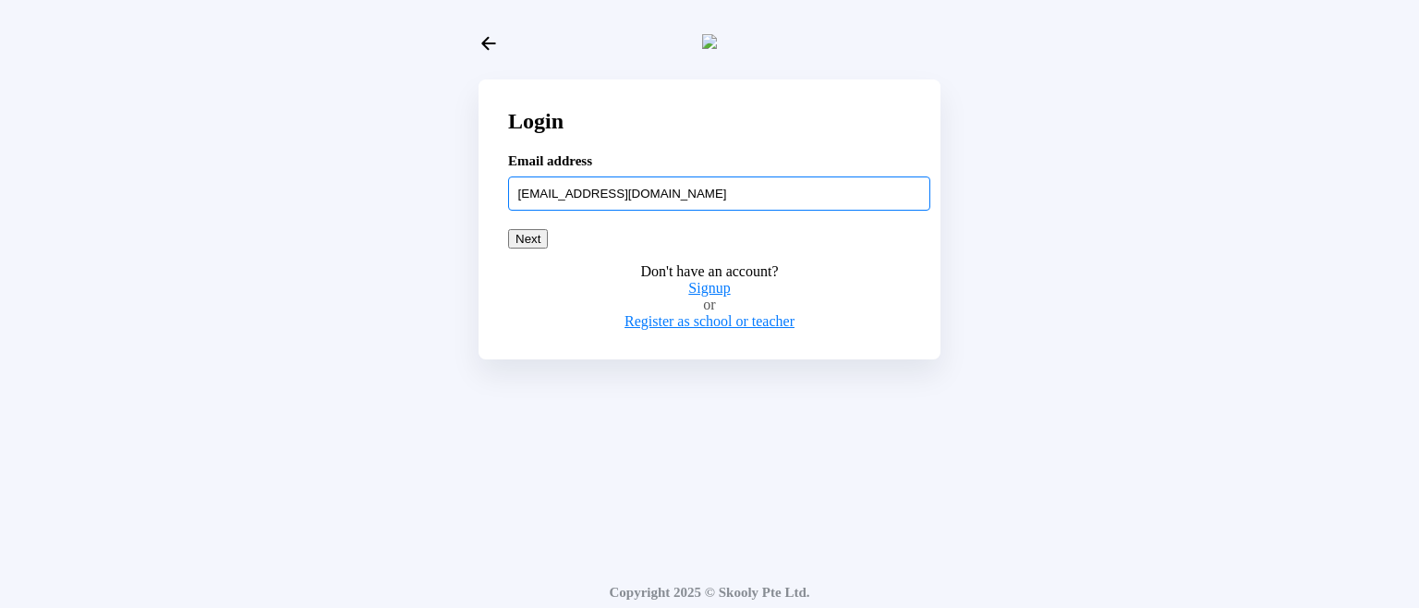
drag, startPoint x: 755, startPoint y: 219, endPoint x: 483, endPoint y: 226, distance: 272.5
click at [483, 226] on div "Login Email address [EMAIL_ADDRESS][DOMAIN_NAME] Next Don't have an account? Si…" at bounding box center [709, 219] width 462 height 281
type input "[EMAIL_ADDRESS][DOMAIN_NAME]"
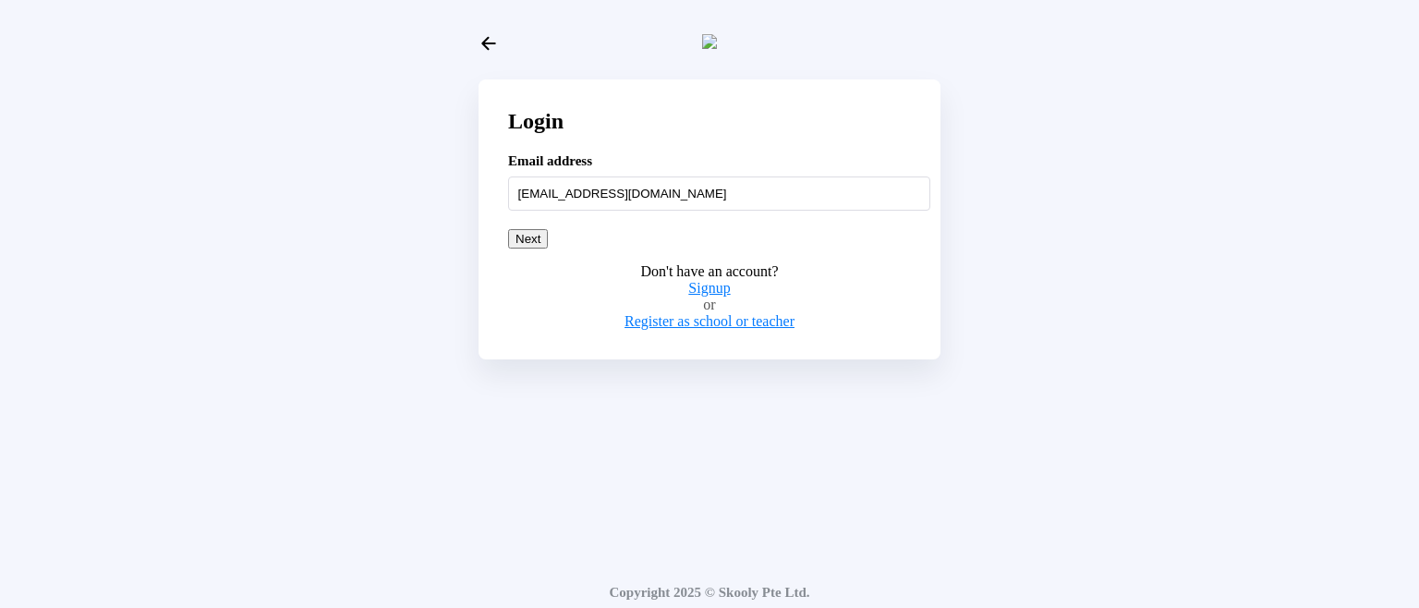
click at [1044, 467] on div "Login Email address [EMAIL_ADDRESS][DOMAIN_NAME] Next Don't have an account? Si…" at bounding box center [709, 311] width 1404 height 608
click at [548, 248] on button "Next" at bounding box center [528, 238] width 40 height 19
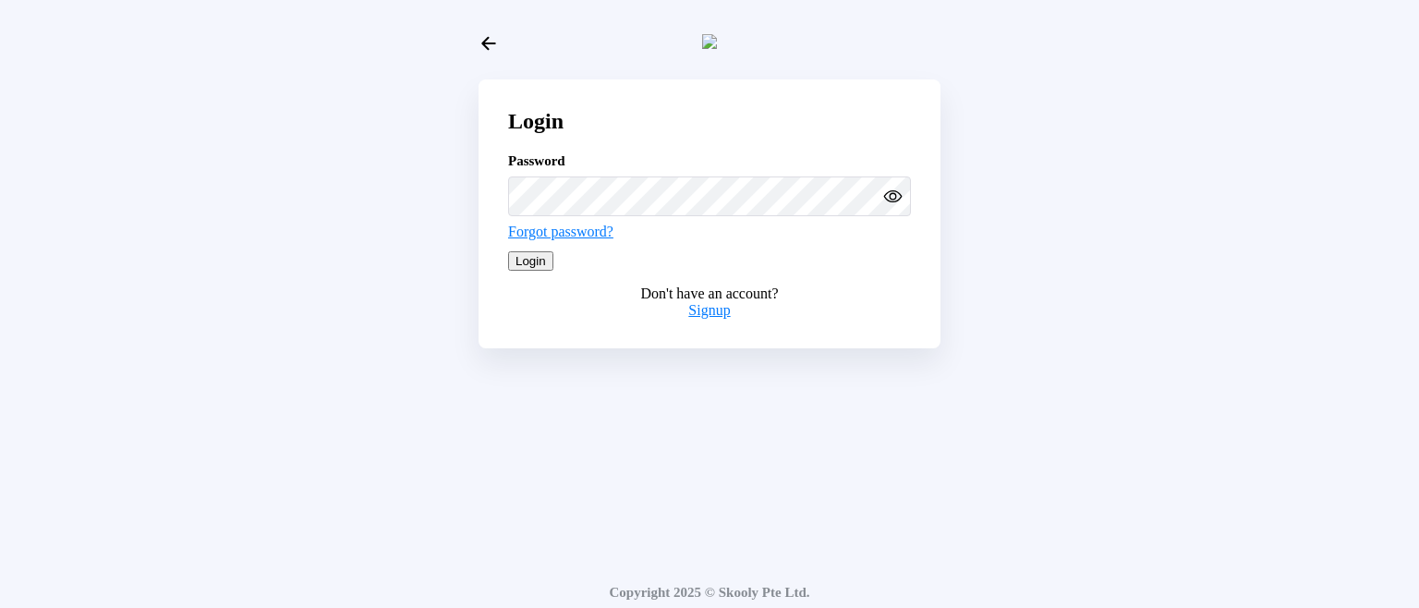
click at [553, 271] on button "Login" at bounding box center [530, 260] width 45 height 19
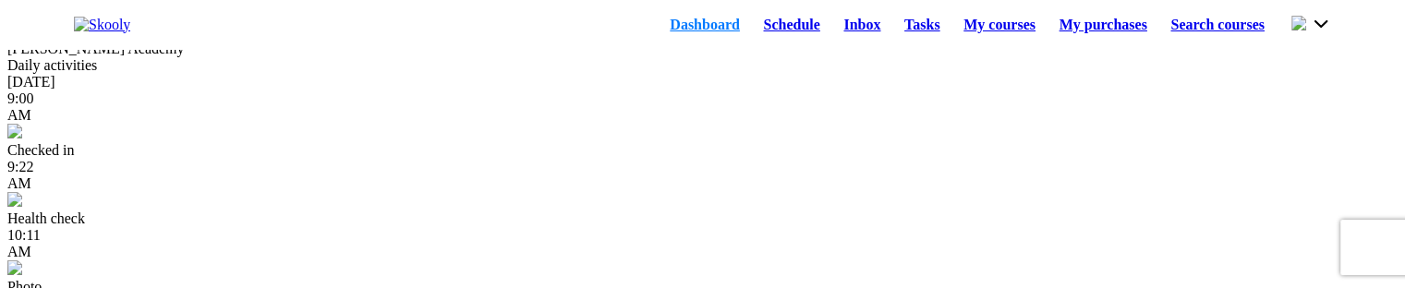
click at [759, 30] on link "Schedule" at bounding box center [792, 25] width 80 height 26
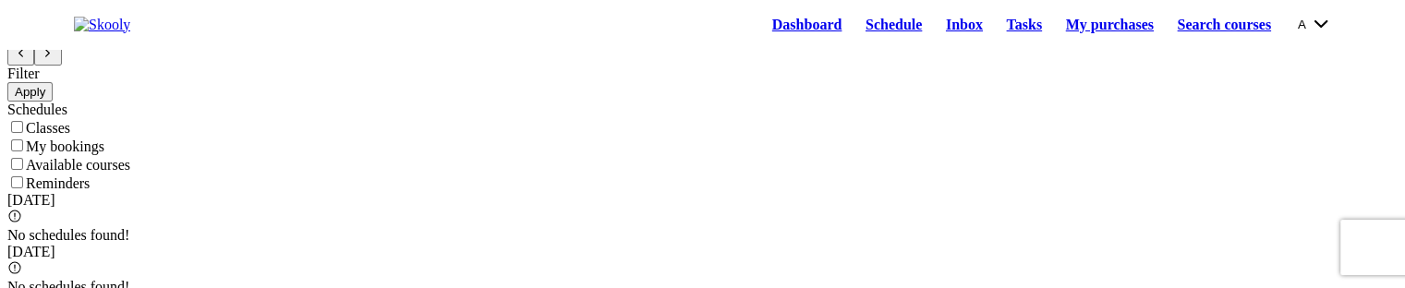
click at [760, 26] on link "Dashboard" at bounding box center [806, 25] width 93 height 26
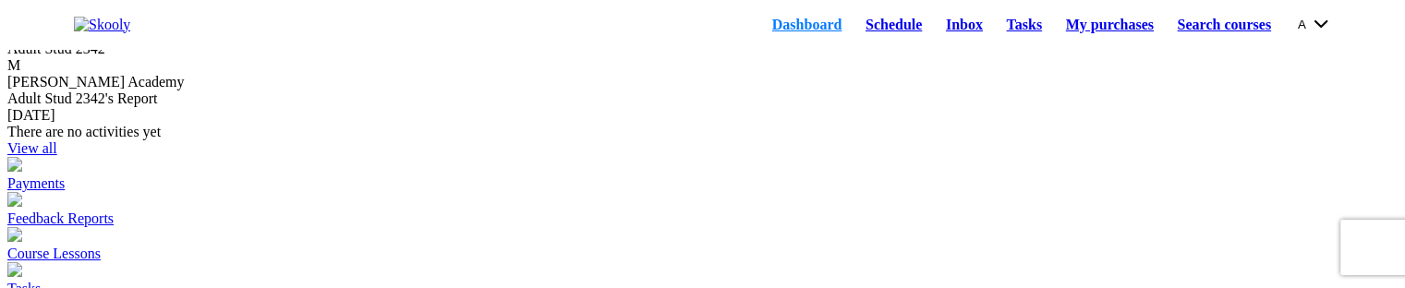
click at [853, 34] on link "Schedule" at bounding box center [893, 25] width 80 height 26
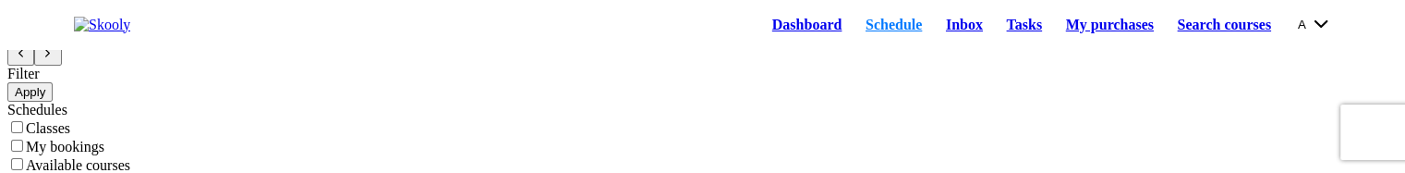
click at [765, 38] on link "Dashboard" at bounding box center [806, 25] width 93 height 26
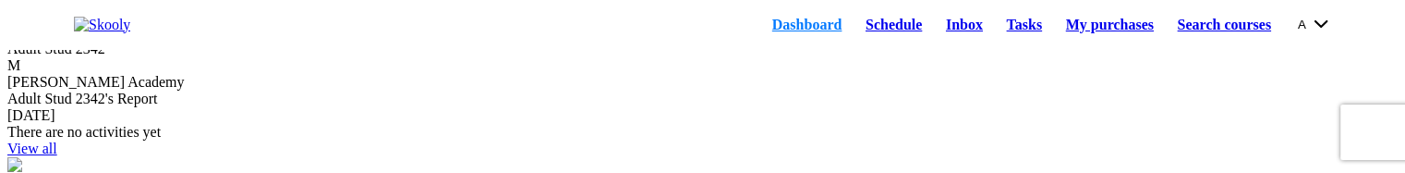
click at [853, 27] on link "Schedule" at bounding box center [893, 25] width 80 height 26
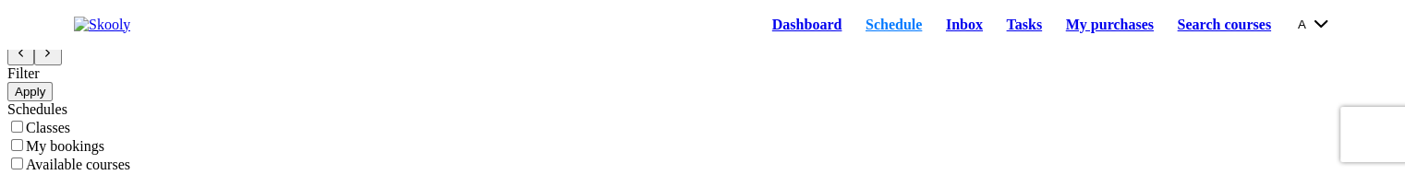
click at [792, 31] on link "Dashboard" at bounding box center [806, 25] width 93 height 26
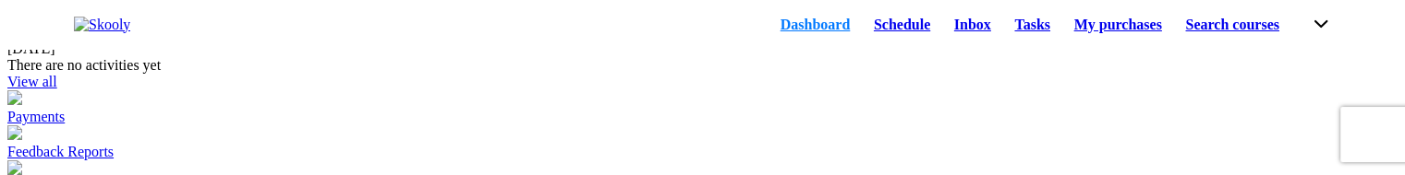
click at [862, 30] on link "Schedule" at bounding box center [902, 25] width 80 height 26
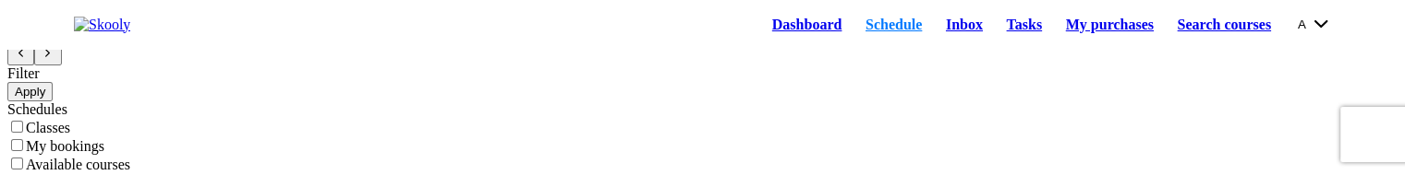
click at [761, 32] on link "Dashboard" at bounding box center [806, 25] width 93 height 26
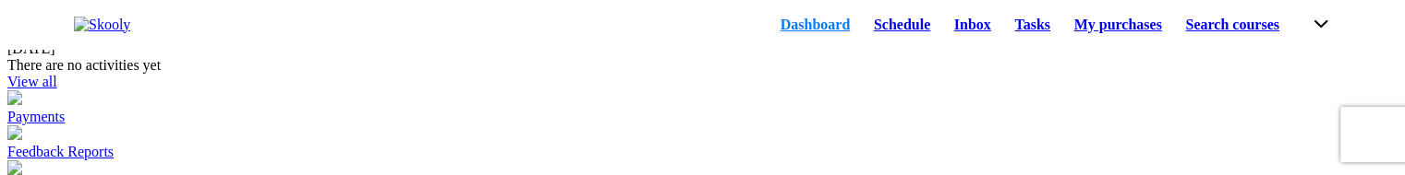
click at [862, 28] on link "Schedule" at bounding box center [902, 25] width 80 height 26
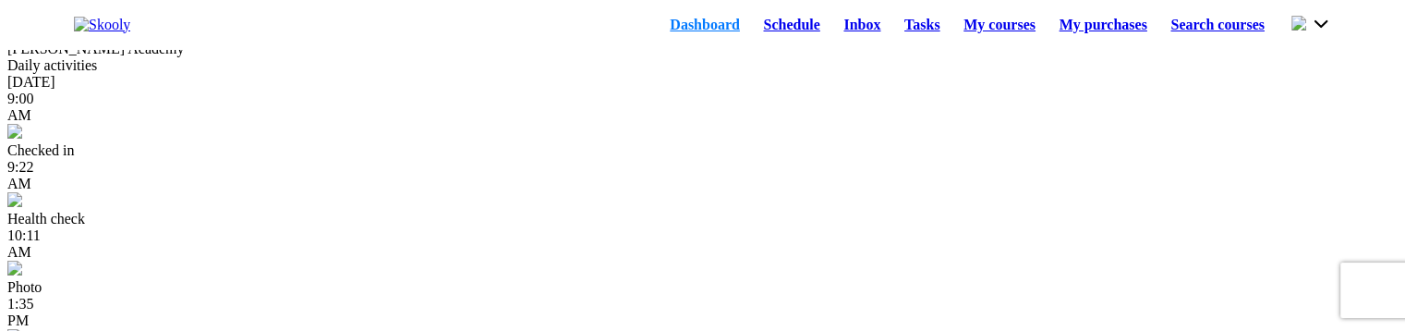
click at [764, 38] on link "Schedule" at bounding box center [792, 25] width 80 height 26
click at [756, 38] on link "Schedule" at bounding box center [792, 25] width 80 height 26
